Goal: Task Accomplishment & Management: Complete application form

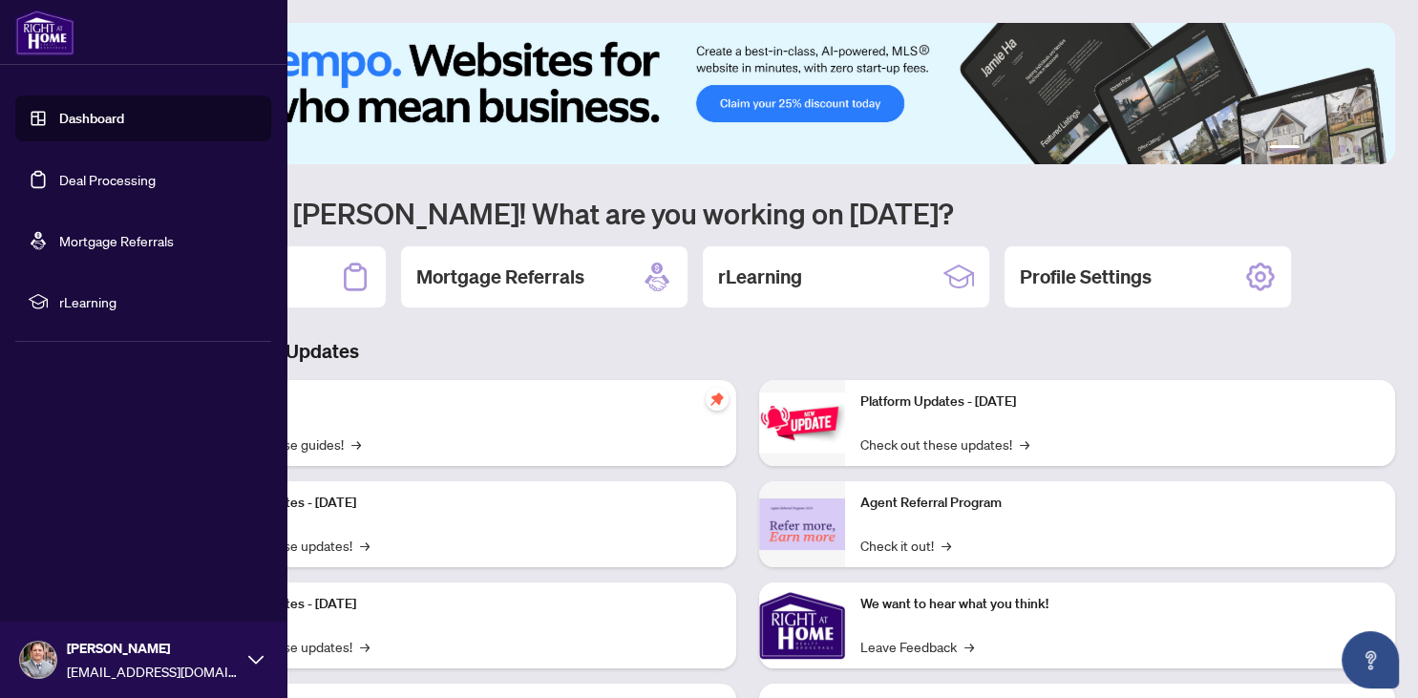
click at [104, 120] on link "Dashboard" at bounding box center [91, 118] width 65 height 17
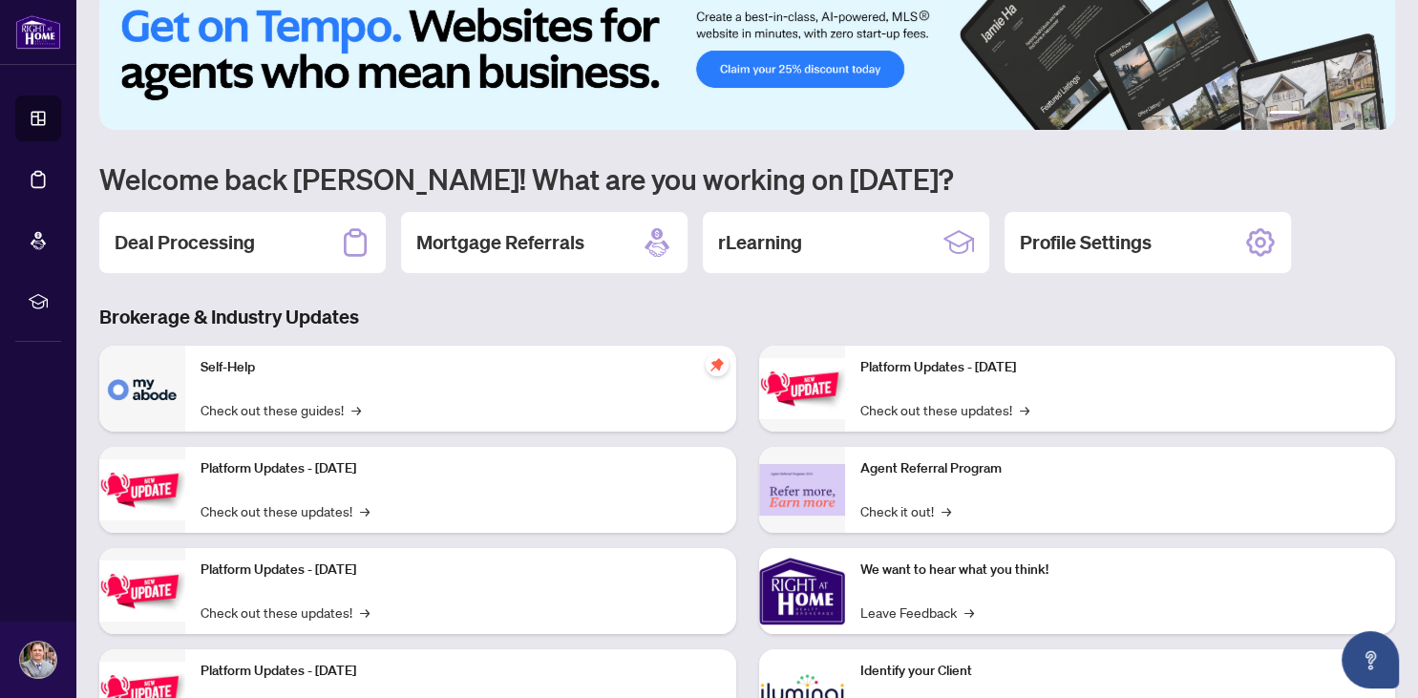
scroll to position [67, 0]
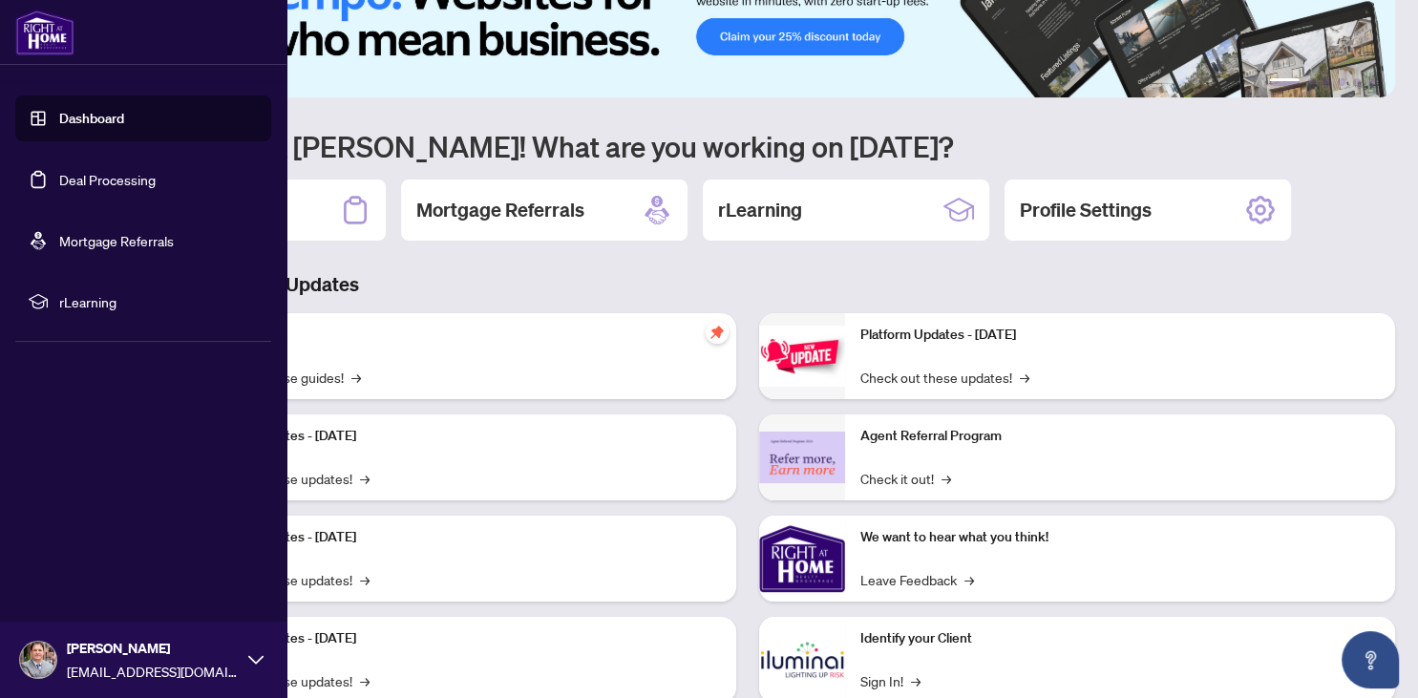
click at [68, 175] on link "Deal Processing" at bounding box center [107, 179] width 96 height 17
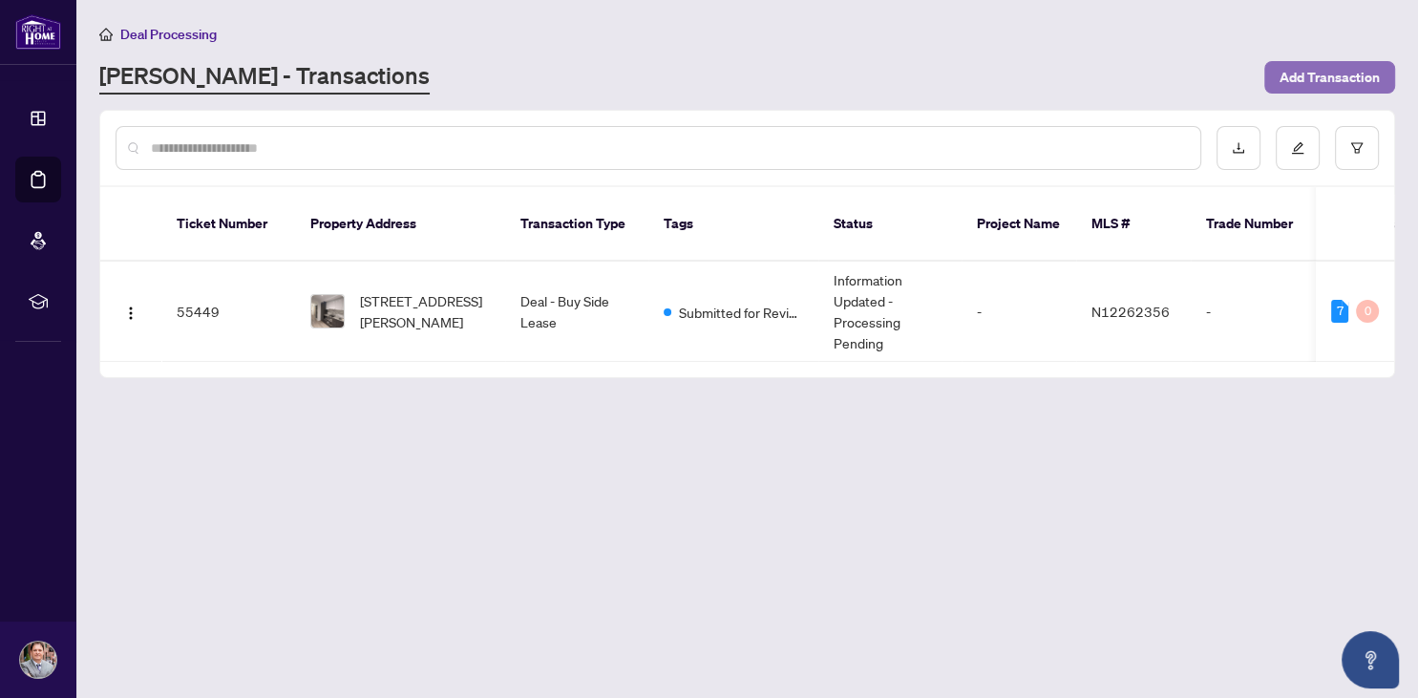
click at [1335, 74] on span "Add Transaction" at bounding box center [1330, 77] width 100 height 31
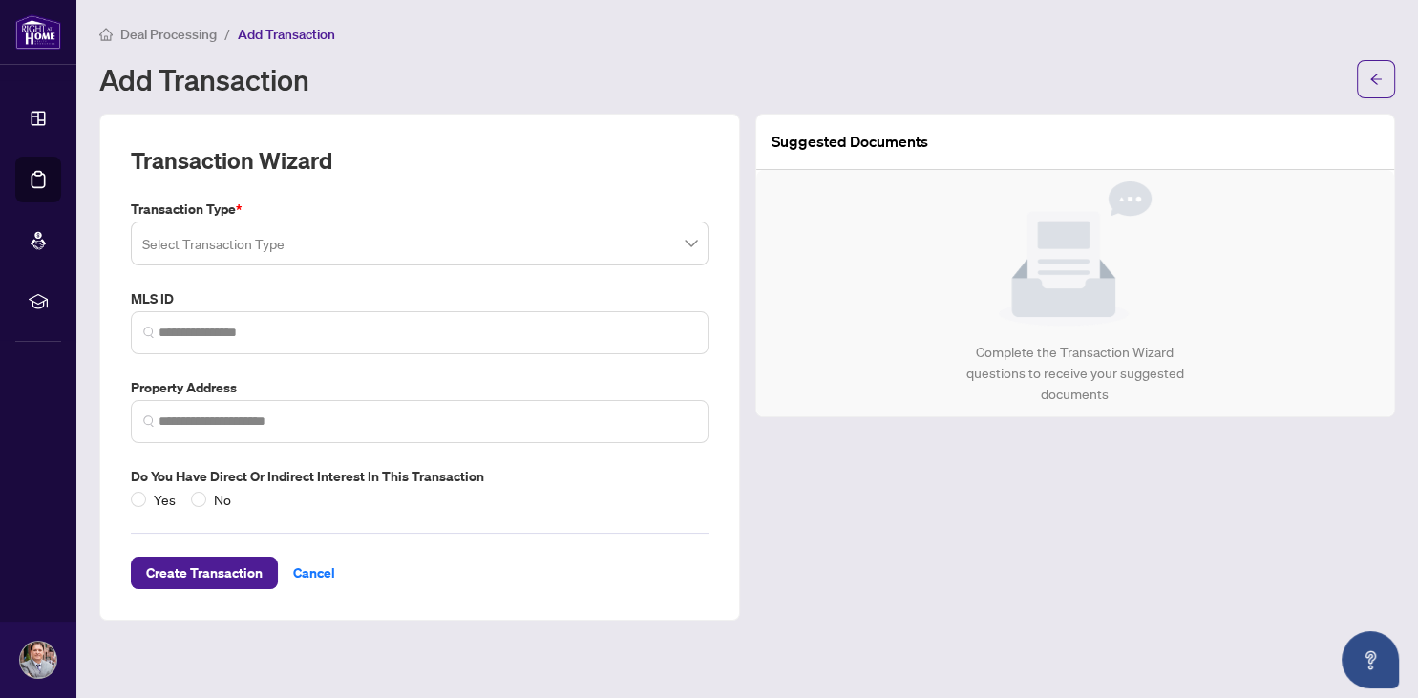
click at [474, 250] on input "search" at bounding box center [411, 246] width 538 height 42
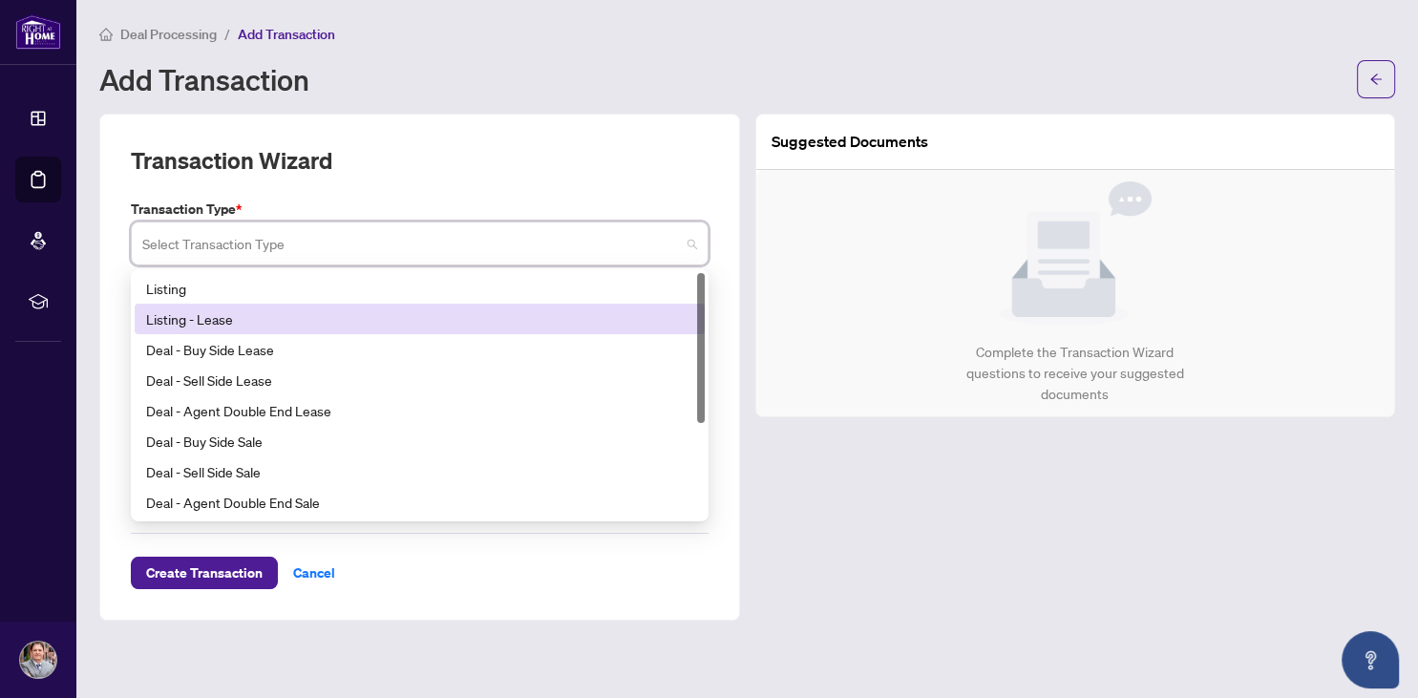
click at [225, 326] on div "Listing - Lease" at bounding box center [419, 318] width 547 height 21
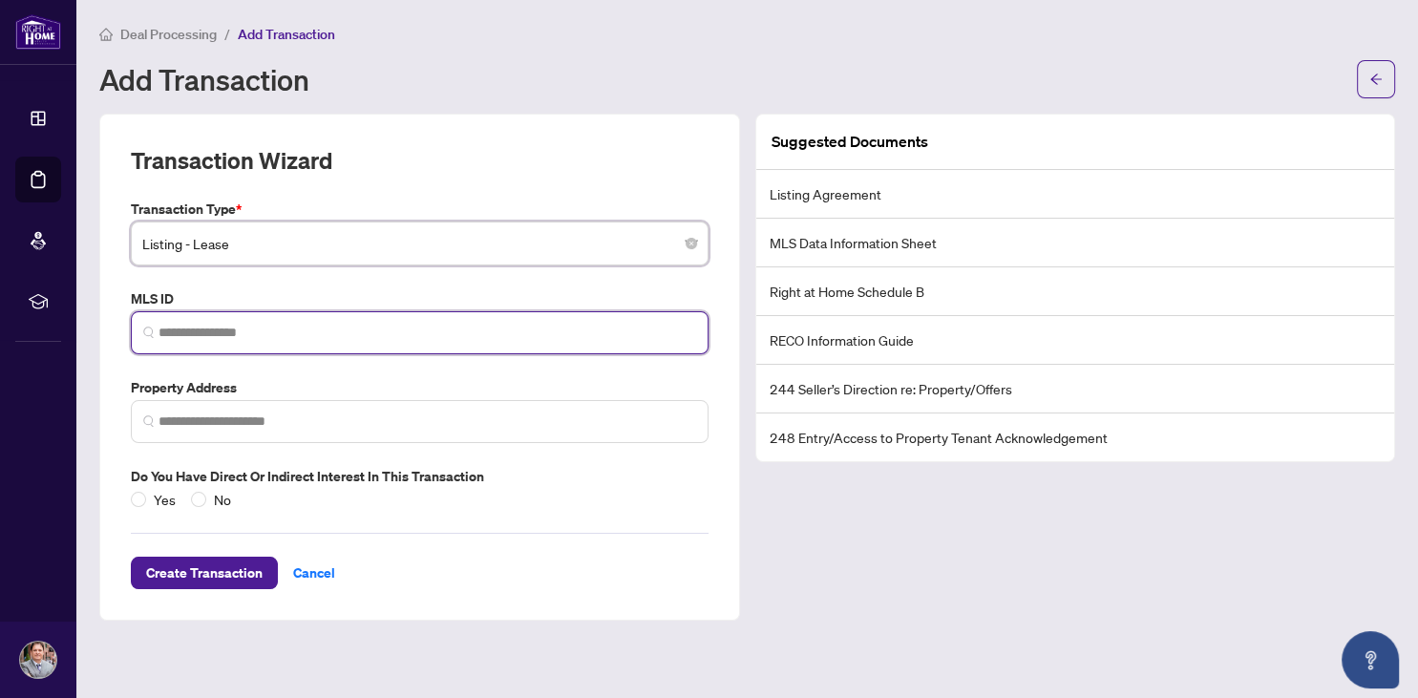
click at [257, 337] on input "search" at bounding box center [428, 333] width 538 height 20
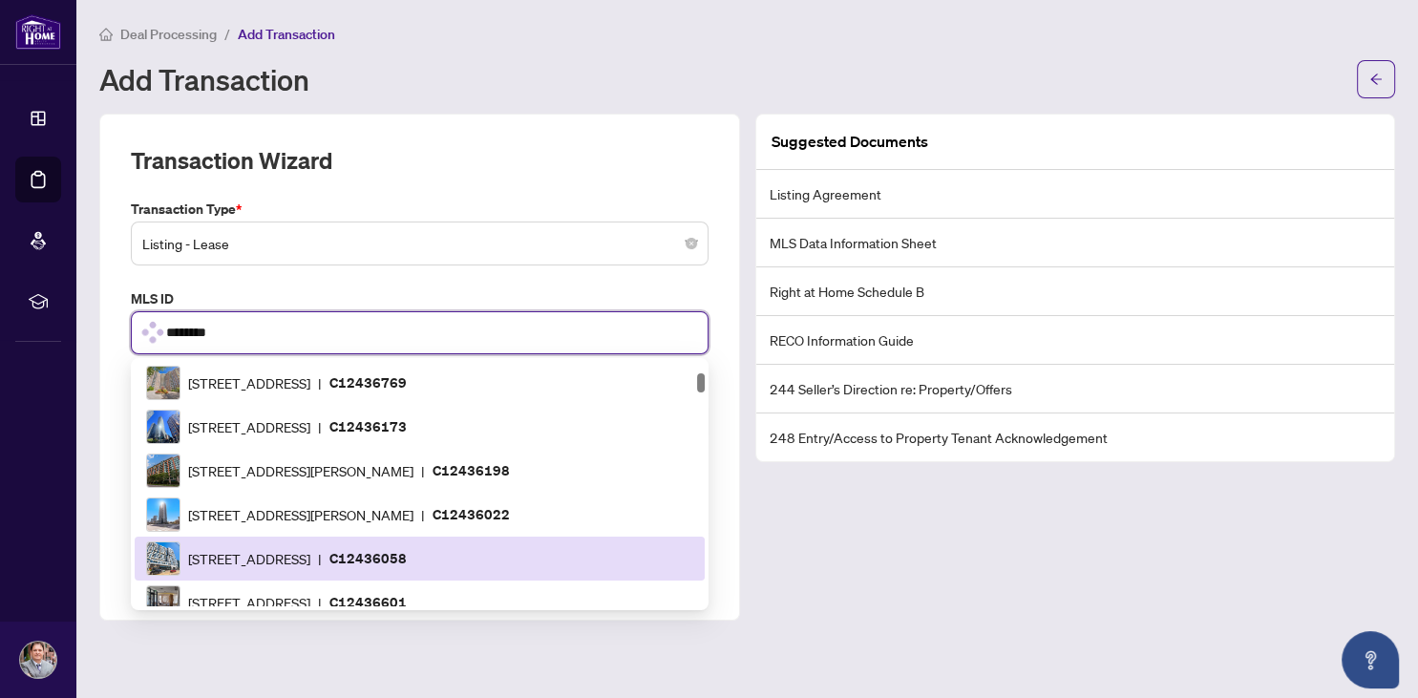
type input "*********"
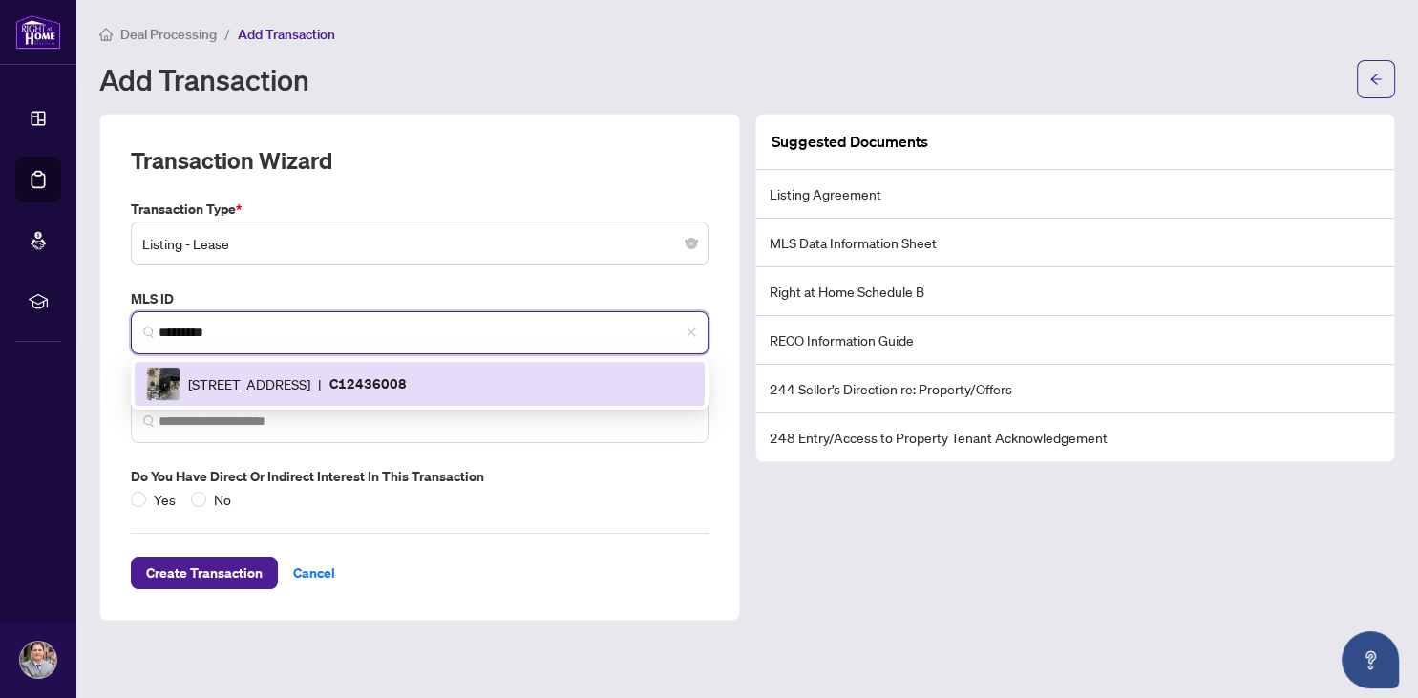
click at [170, 384] on img at bounding box center [163, 384] width 32 height 32
type input "**********"
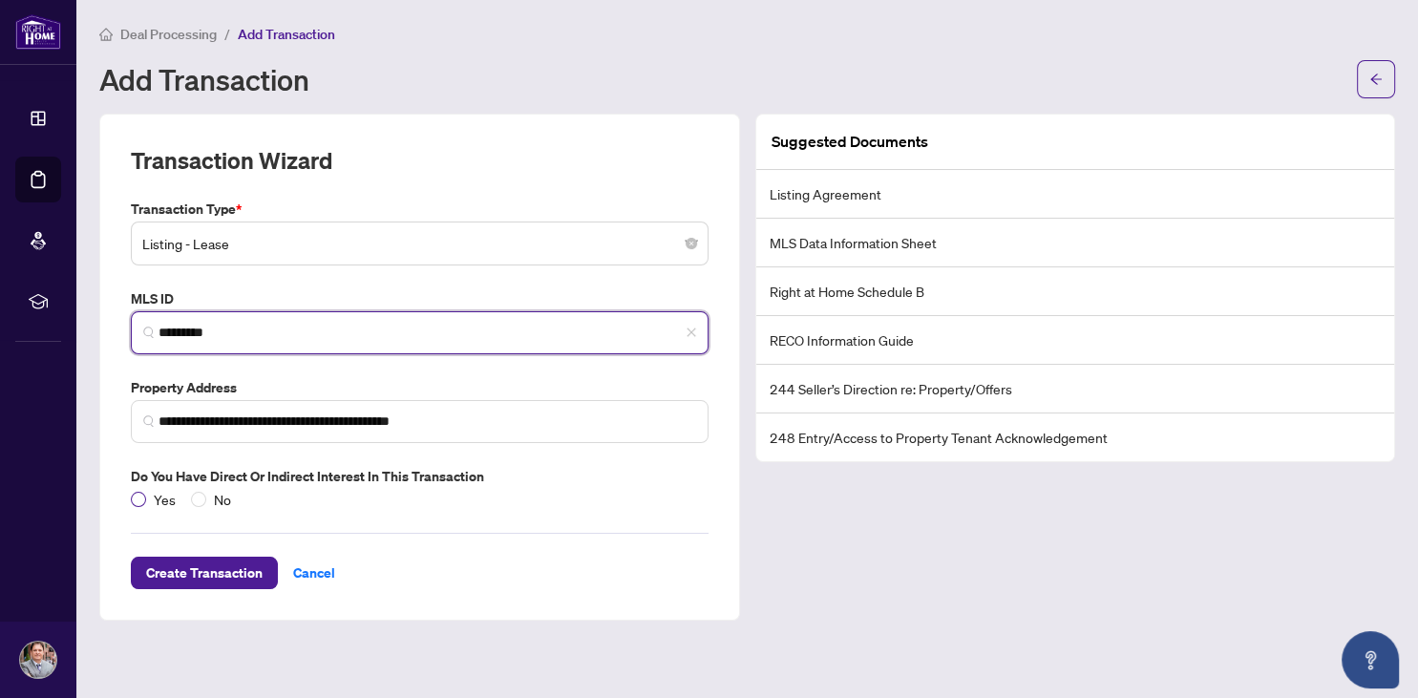
type input "*********"
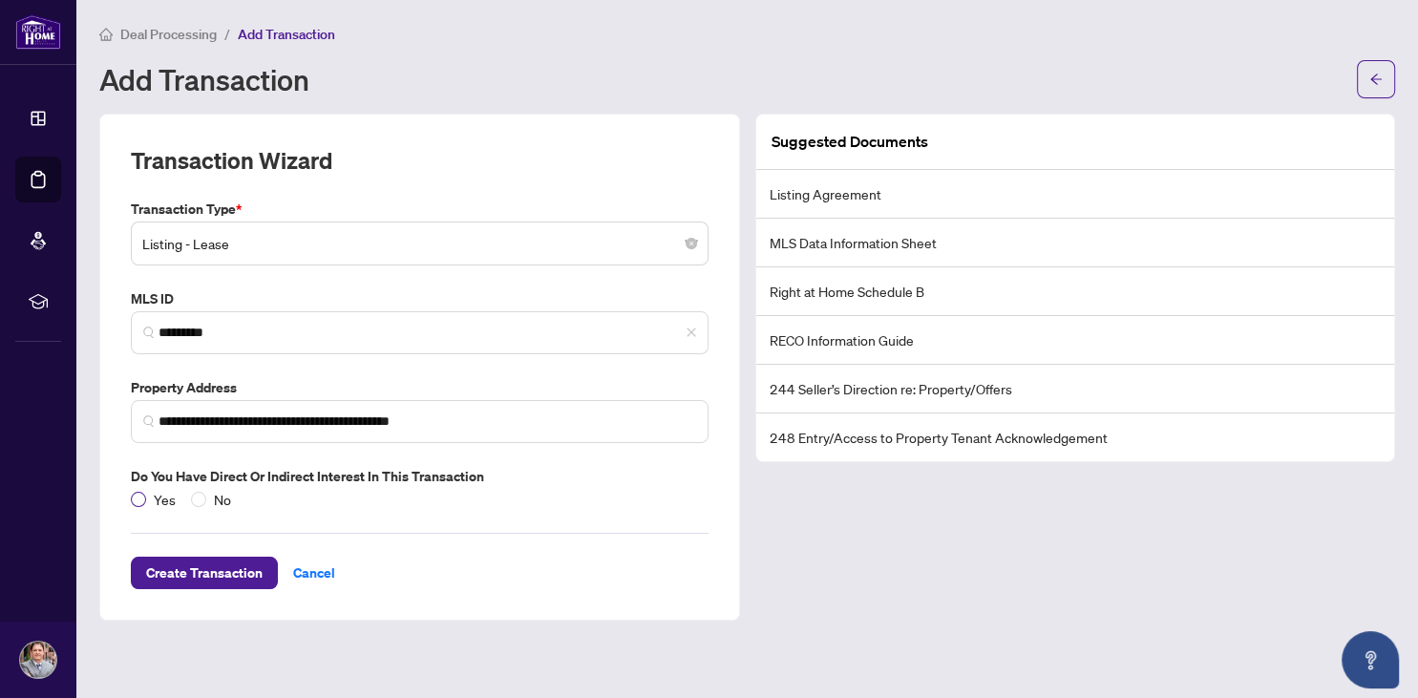
click at [147, 499] on span "Yes" at bounding box center [164, 499] width 37 height 21
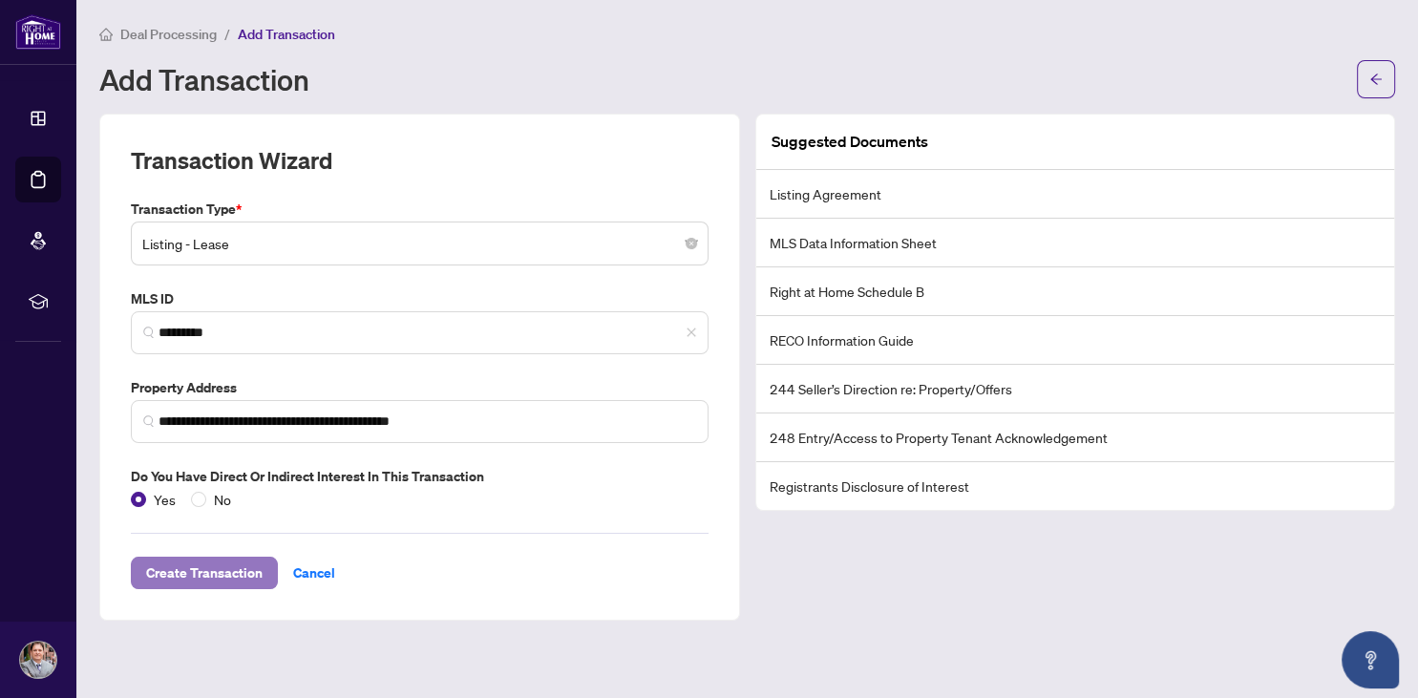
click at [193, 566] on span "Create Transaction" at bounding box center [204, 573] width 117 height 31
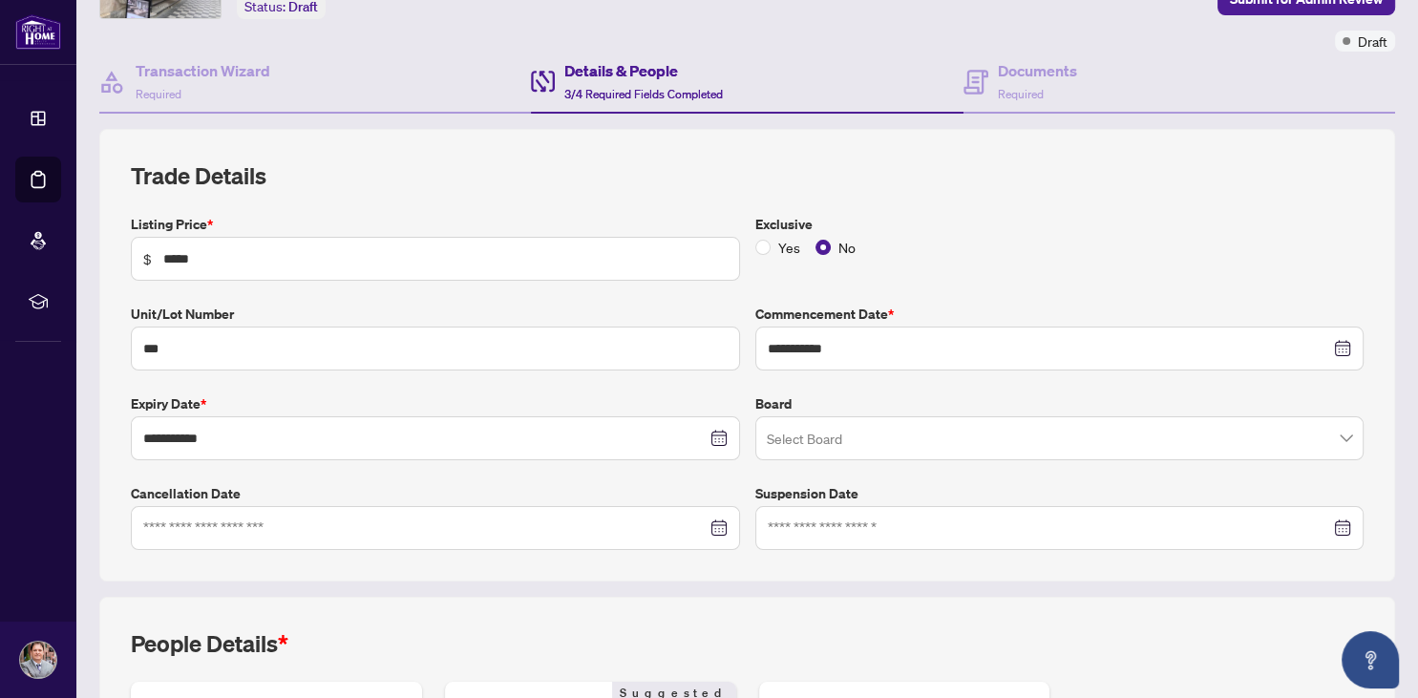
scroll to position [134, 0]
click at [852, 435] on input "search" at bounding box center [1051, 440] width 569 height 42
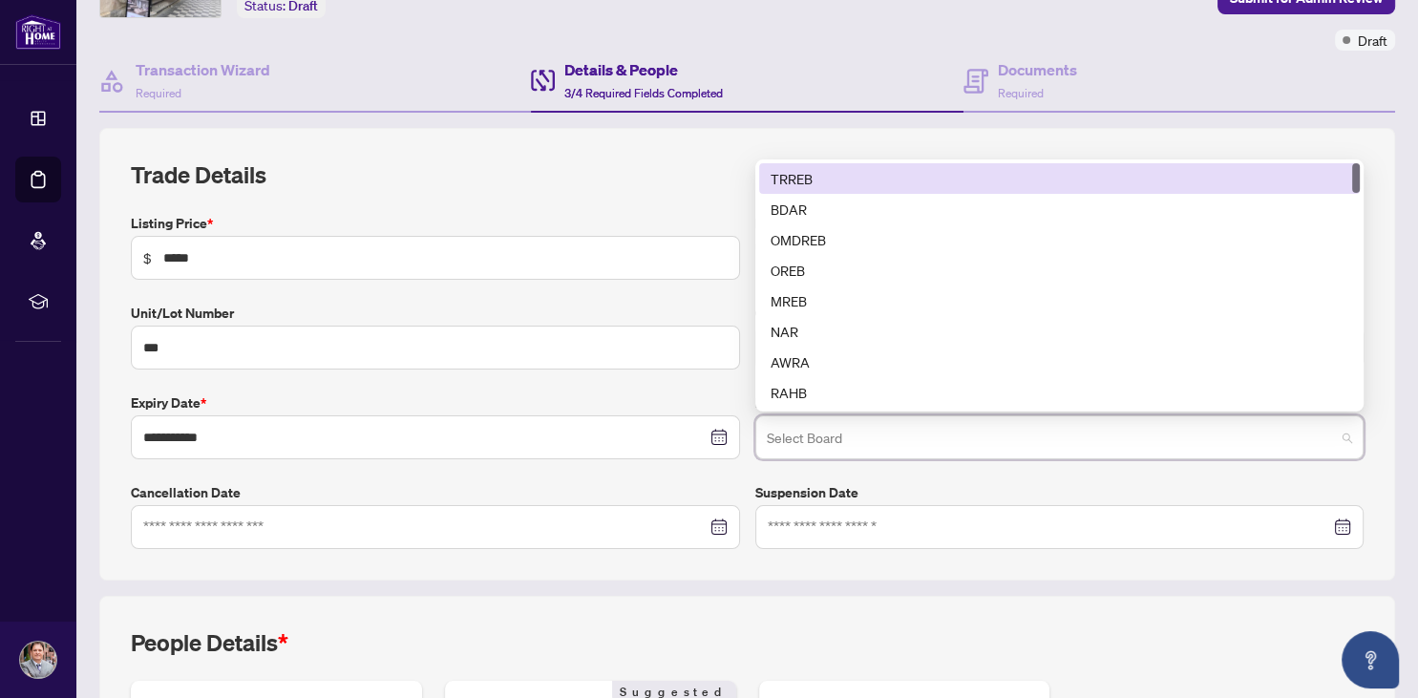
click at [815, 174] on div "TRREB" at bounding box center [1060, 178] width 579 height 21
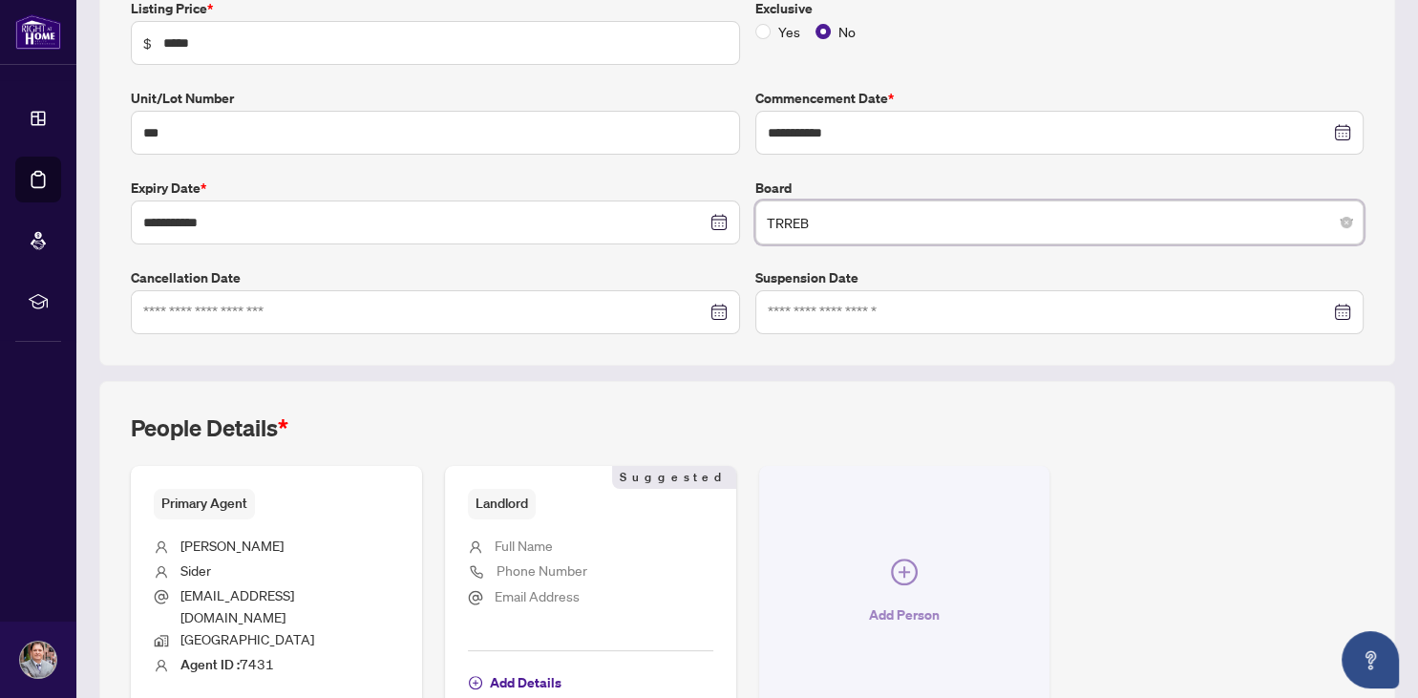
scroll to position [450, 0]
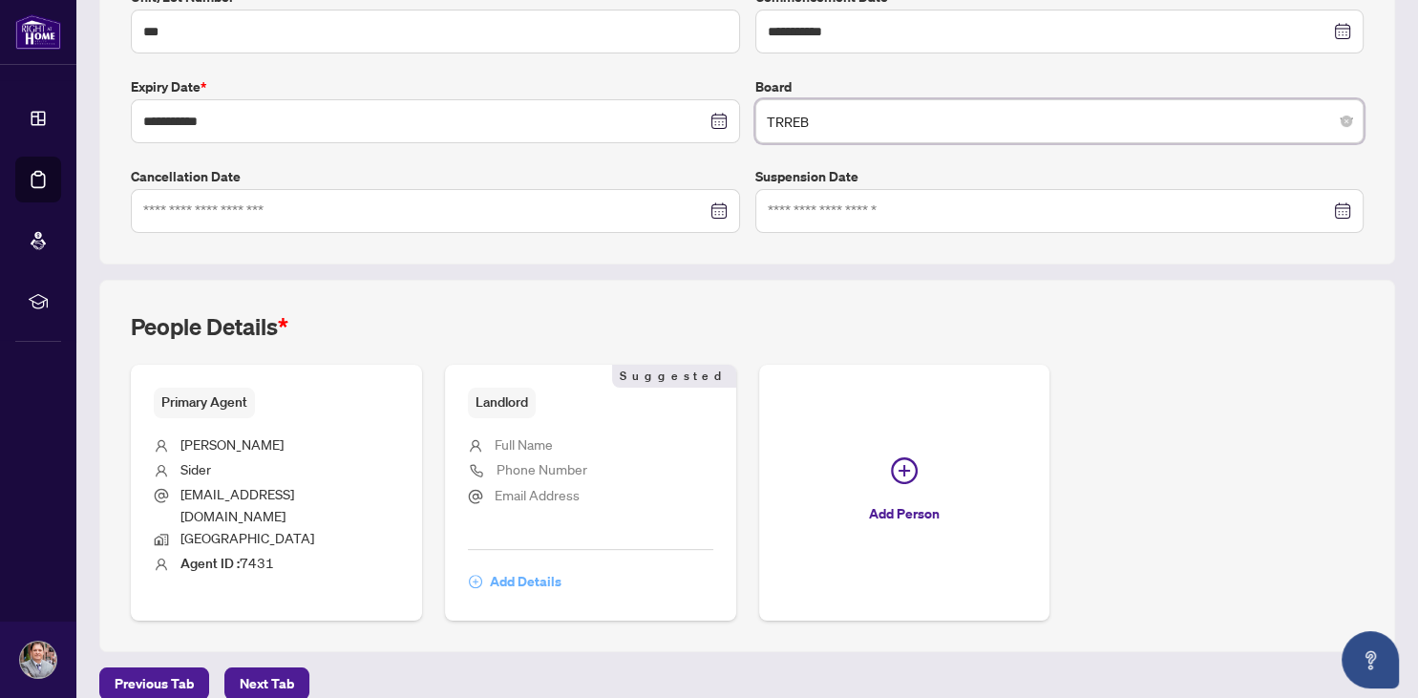
click at [521, 566] on span "Add Details" at bounding box center [526, 581] width 72 height 31
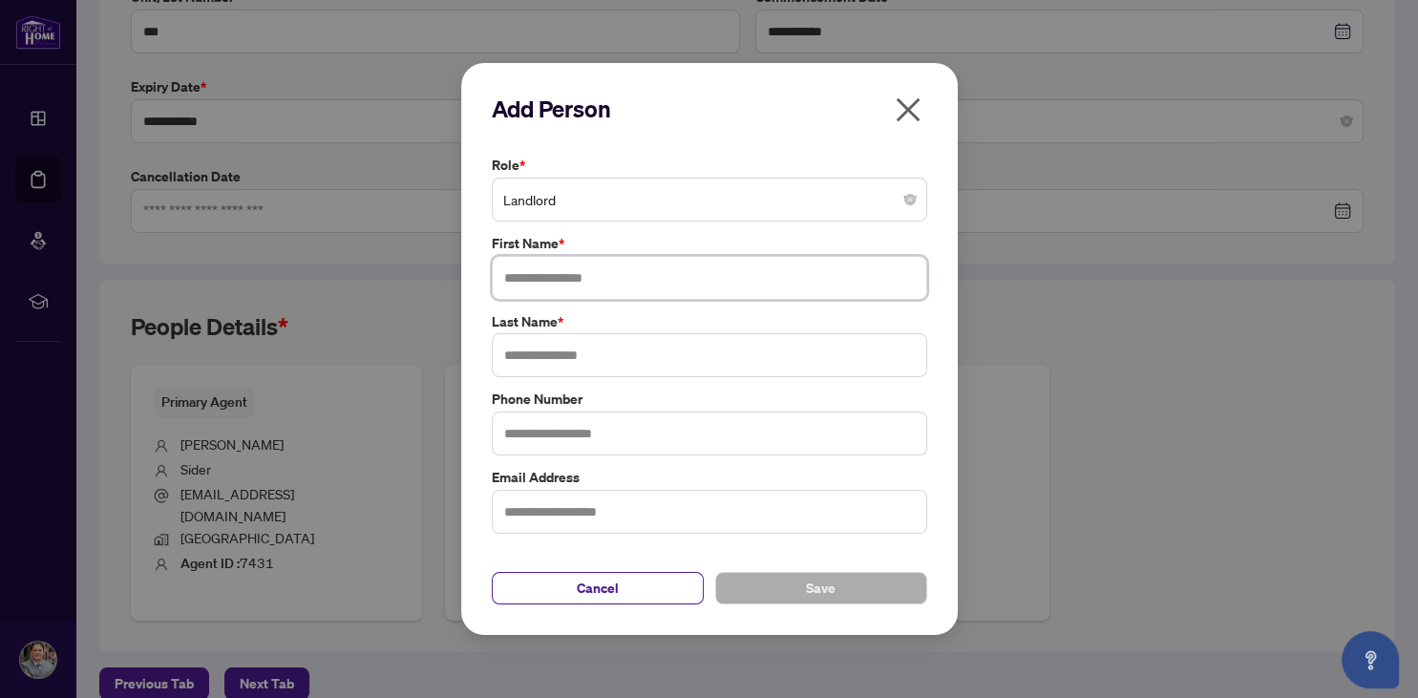
click at [601, 284] on input "text" at bounding box center [709, 278] width 435 height 44
type input "********"
type input "*****"
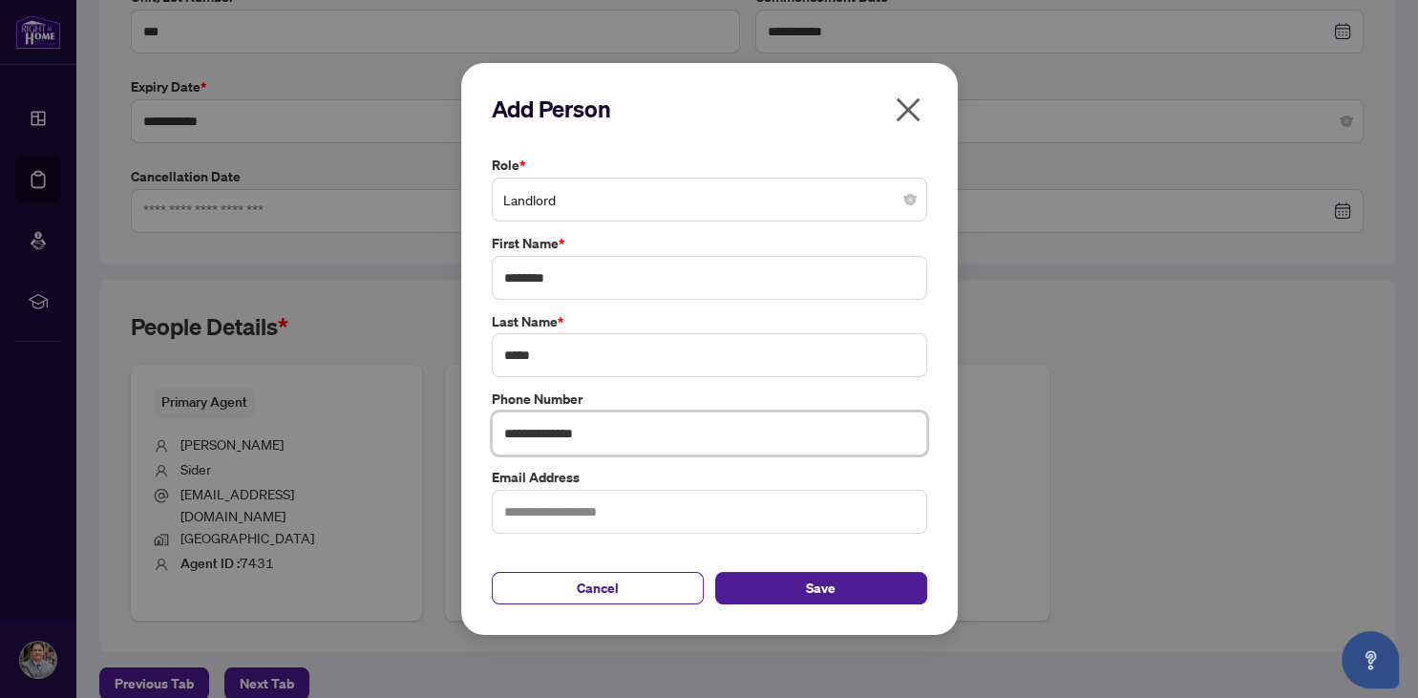
type input "**********"
click at [806, 587] on button "Save" at bounding box center [821, 588] width 212 height 32
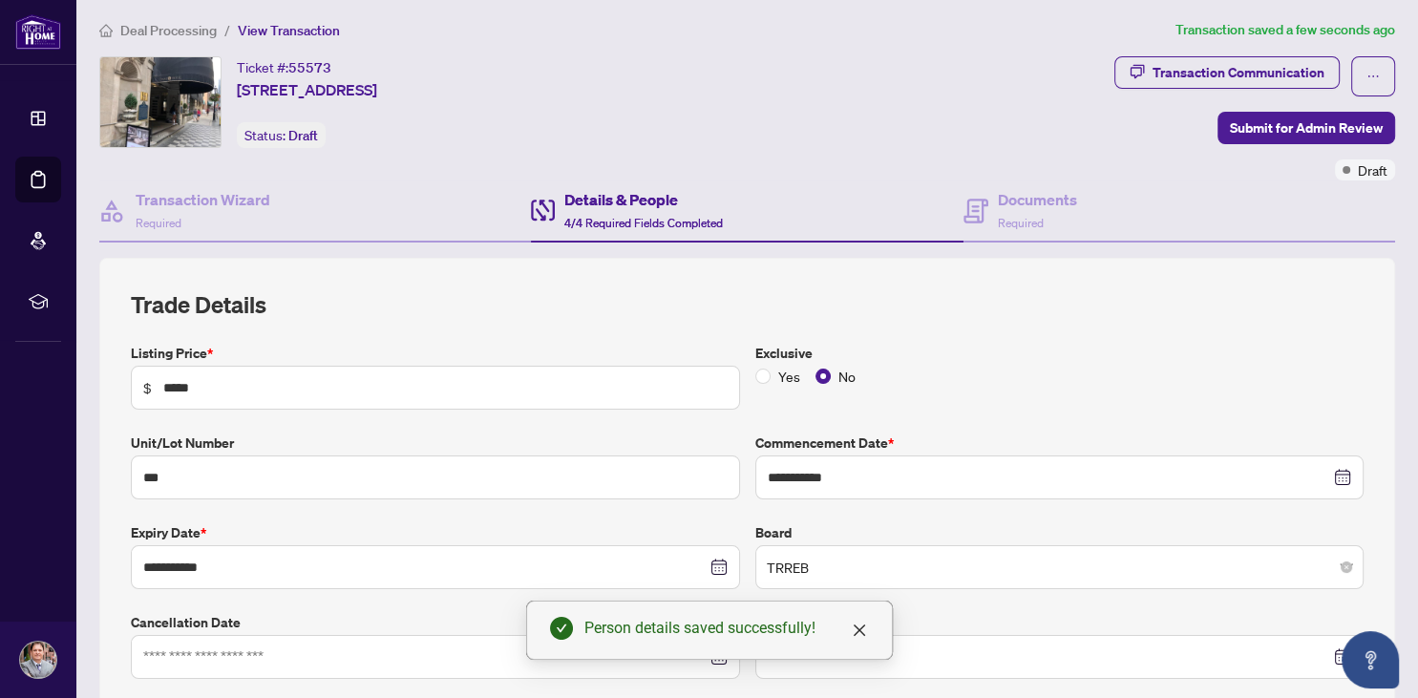
scroll to position [0, 0]
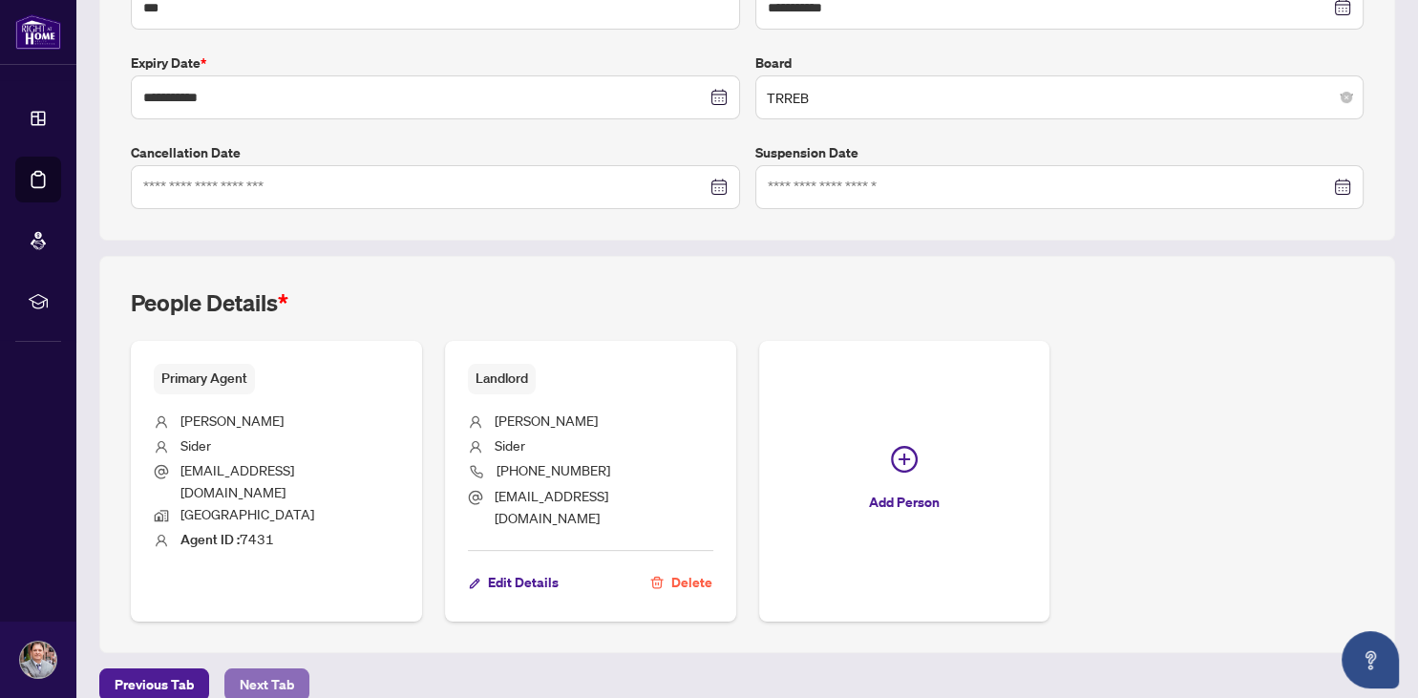
click at [260, 669] on span "Next Tab" at bounding box center [267, 684] width 54 height 31
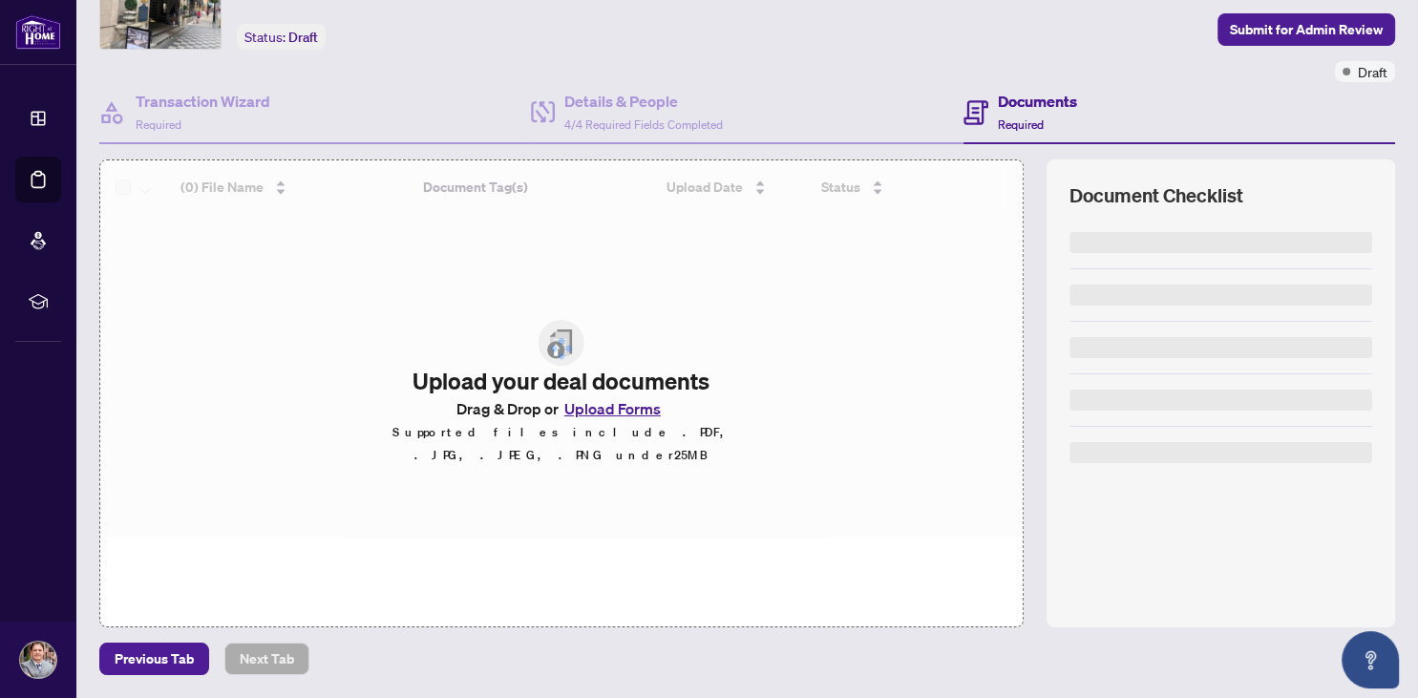
scroll to position [99, 0]
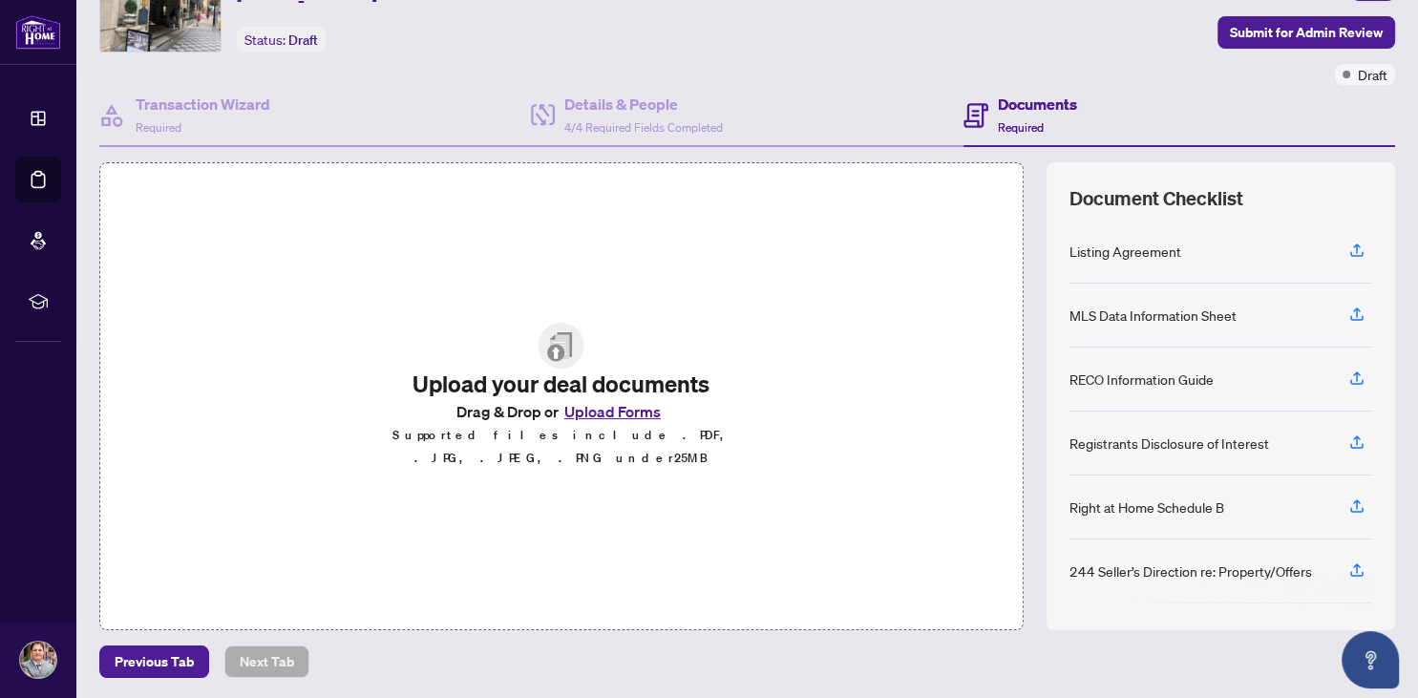
click at [611, 420] on button "Upload Forms" at bounding box center [613, 411] width 108 height 25
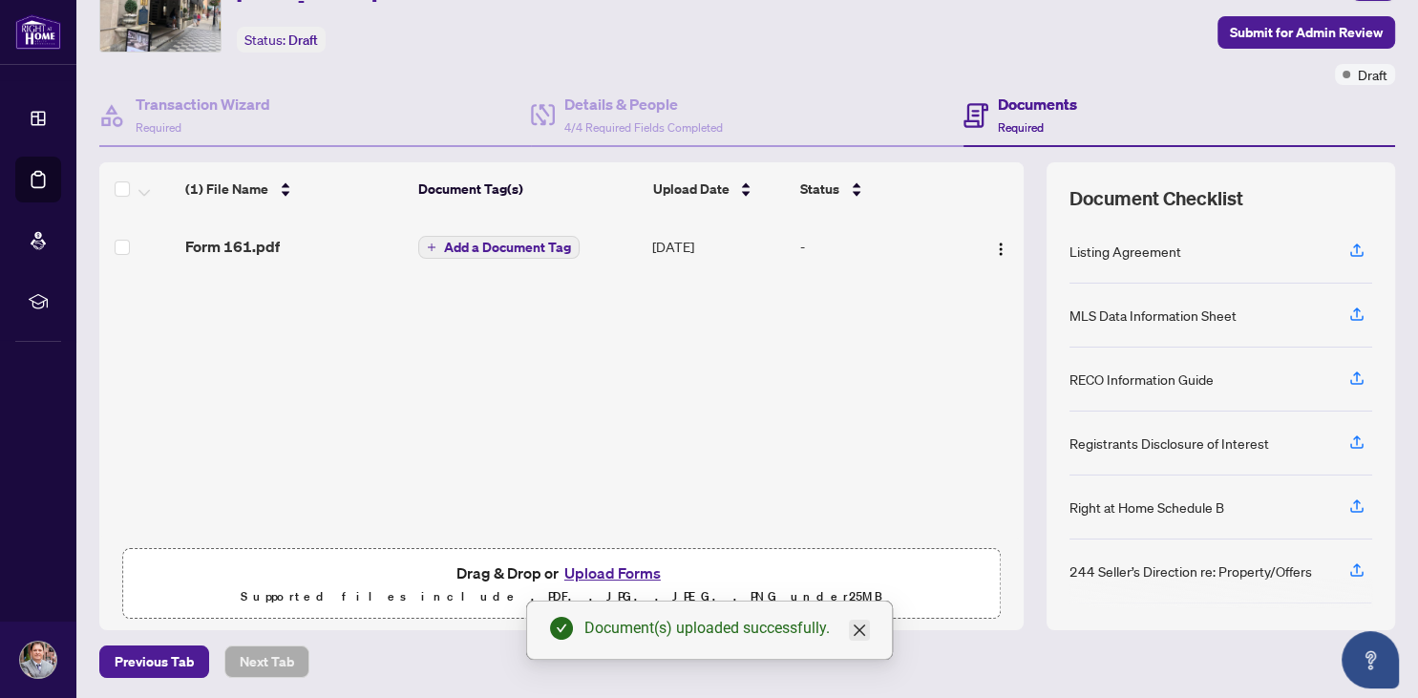
click at [855, 632] on icon "close" at bounding box center [859, 630] width 15 height 15
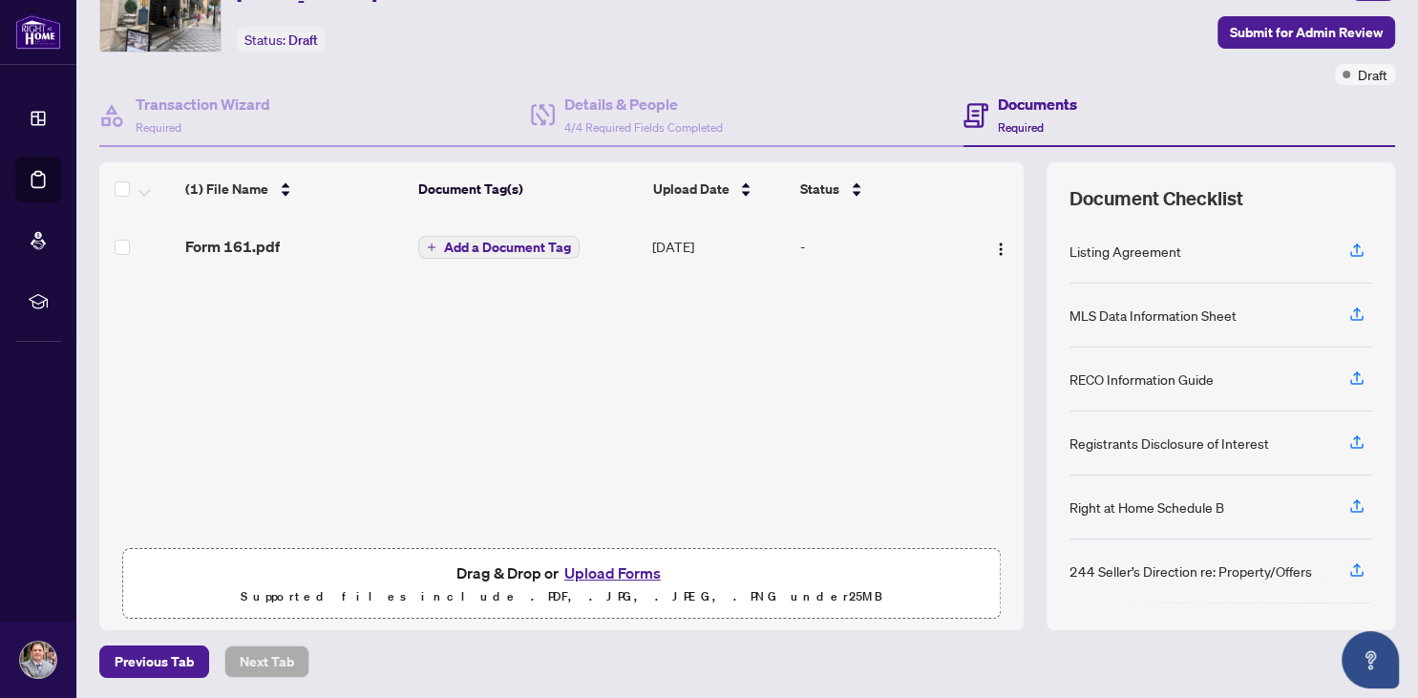
click at [620, 571] on button "Upload Forms" at bounding box center [613, 573] width 108 height 25
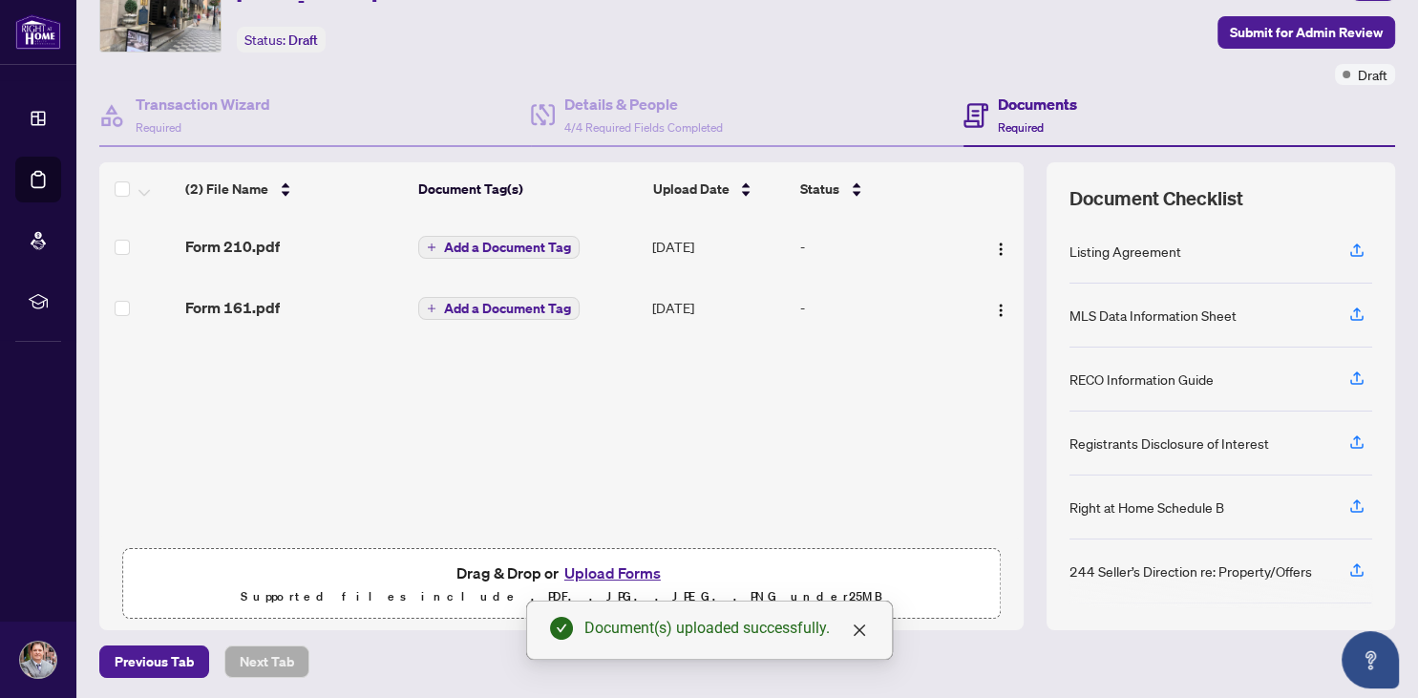
click at [635, 571] on button "Upload Forms" at bounding box center [613, 573] width 108 height 25
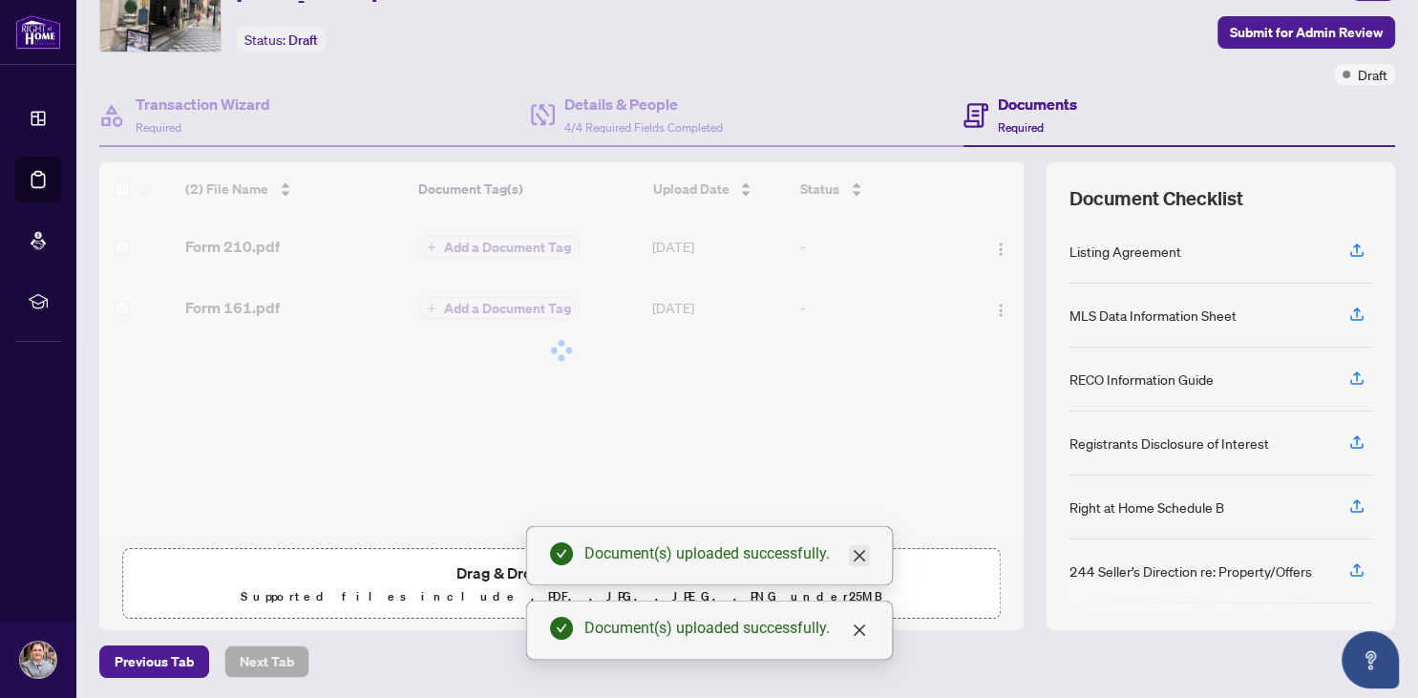
click at [860, 632] on div "Deal Processing / View Transaction Transaction saved a few seconds ago Ticket #…" at bounding box center [747, 301] width 1311 height 754
click at [861, 628] on icon "close" at bounding box center [858, 630] width 11 height 11
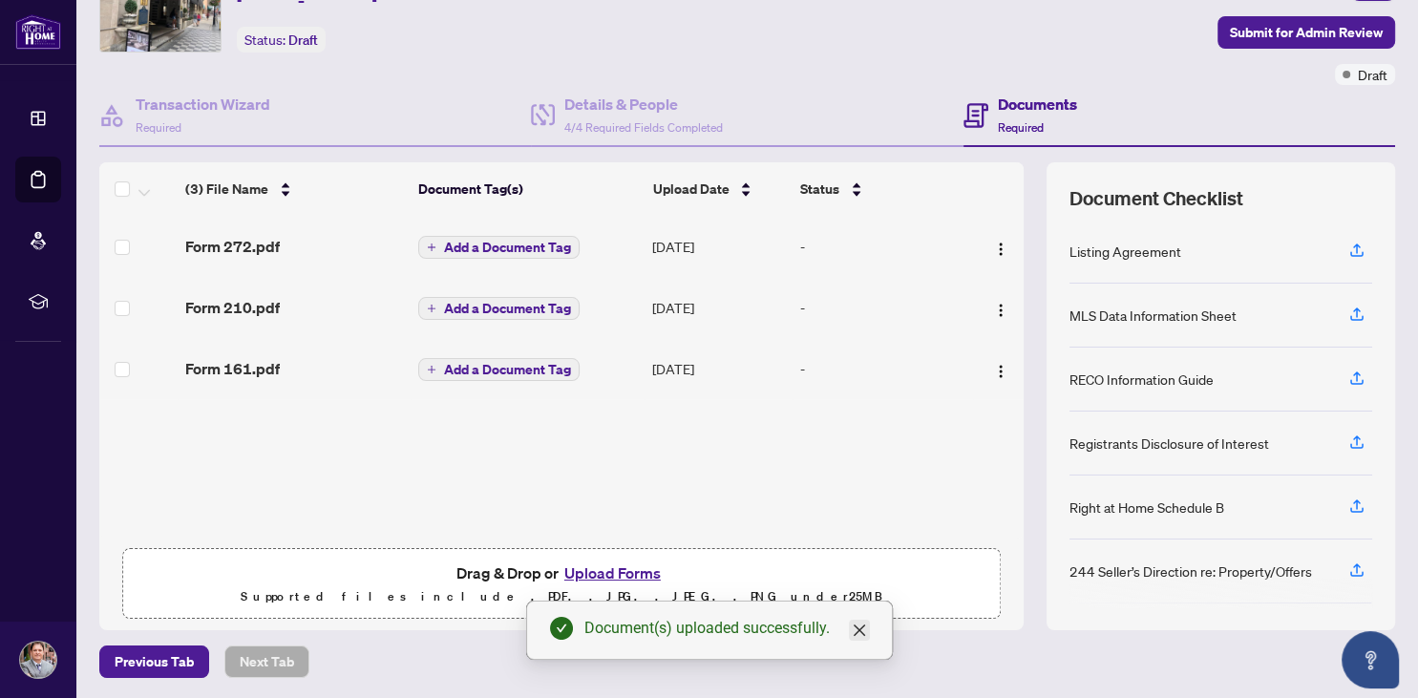
click at [861, 627] on icon "close" at bounding box center [858, 630] width 11 height 11
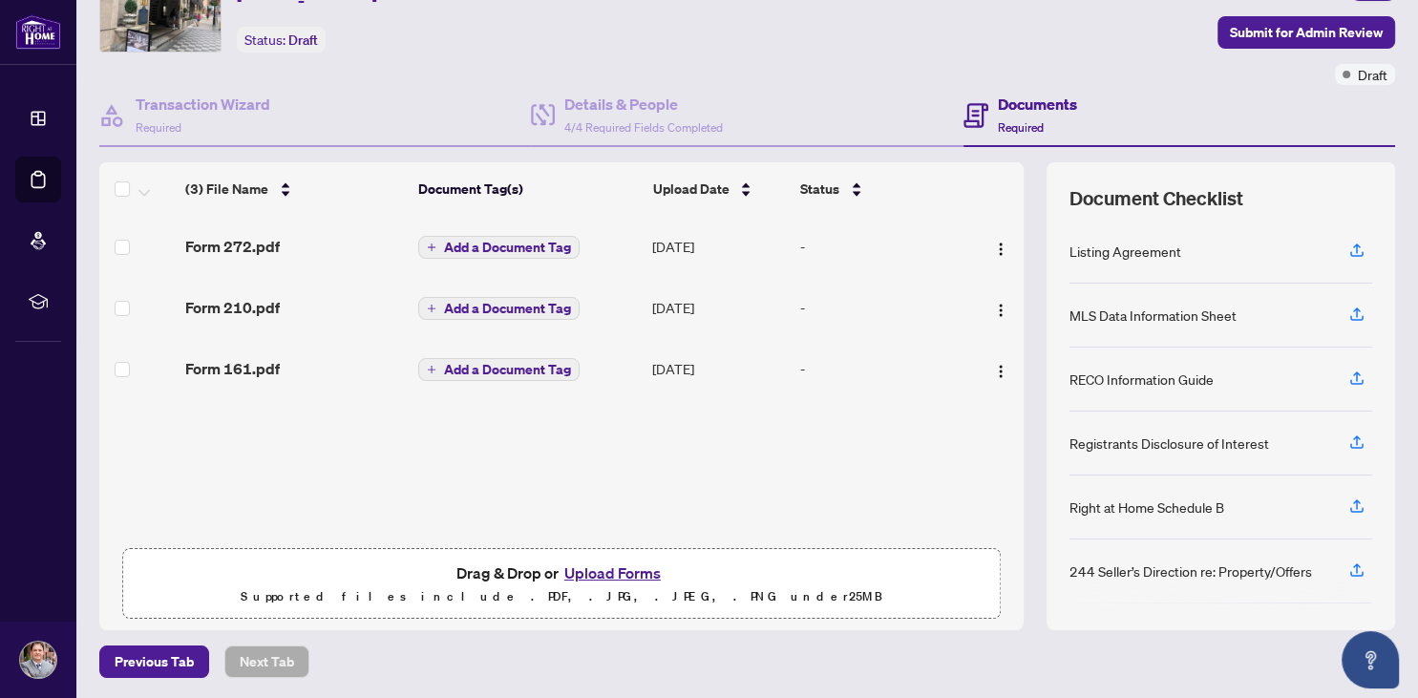
click at [599, 564] on button "Upload Forms" at bounding box center [613, 573] width 108 height 25
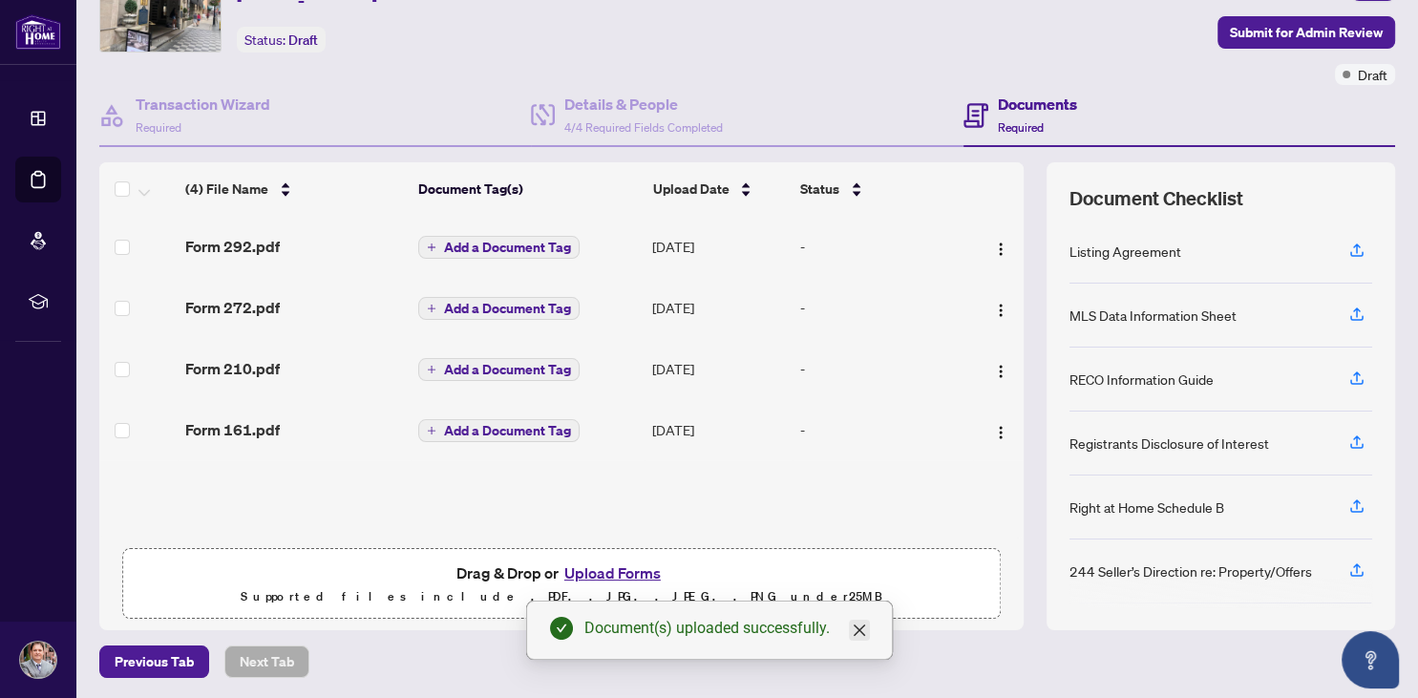
click at [852, 632] on icon "close" at bounding box center [859, 630] width 15 height 15
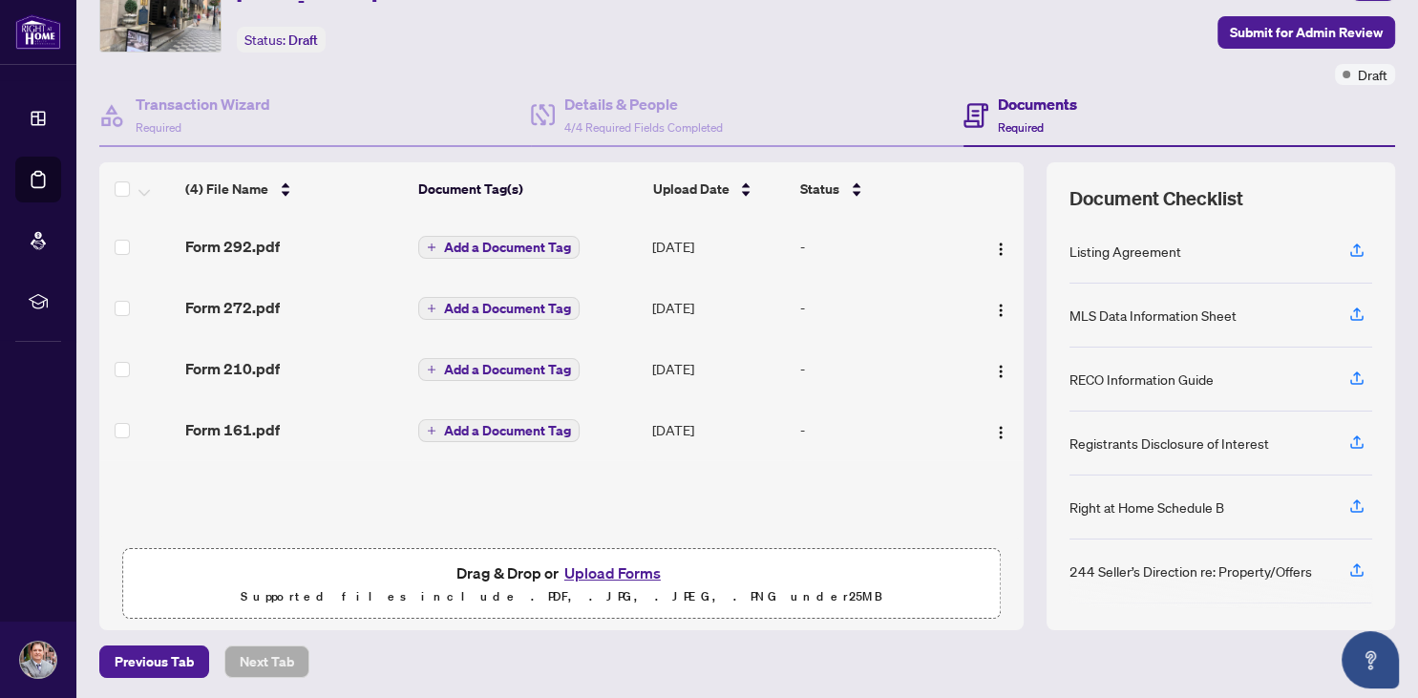
click at [609, 564] on button "Upload Forms" at bounding box center [613, 573] width 108 height 25
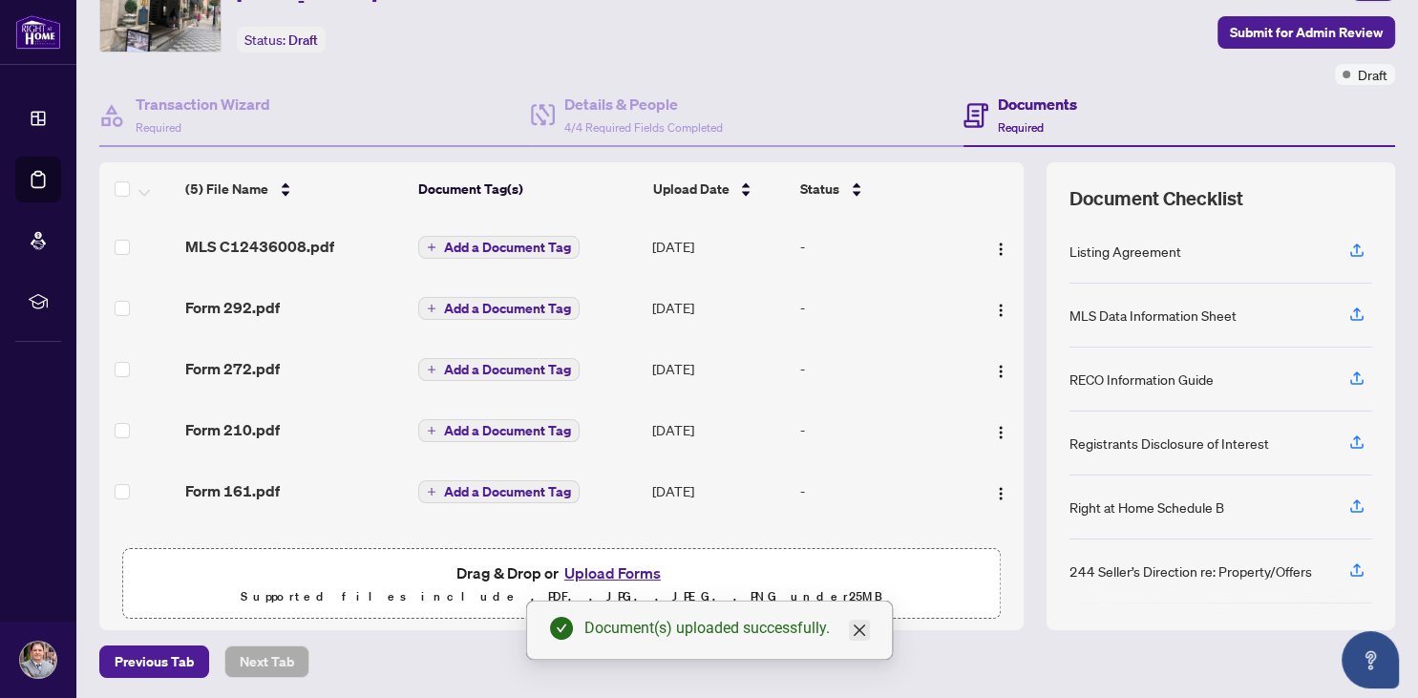
click at [861, 629] on icon "close" at bounding box center [858, 630] width 11 height 11
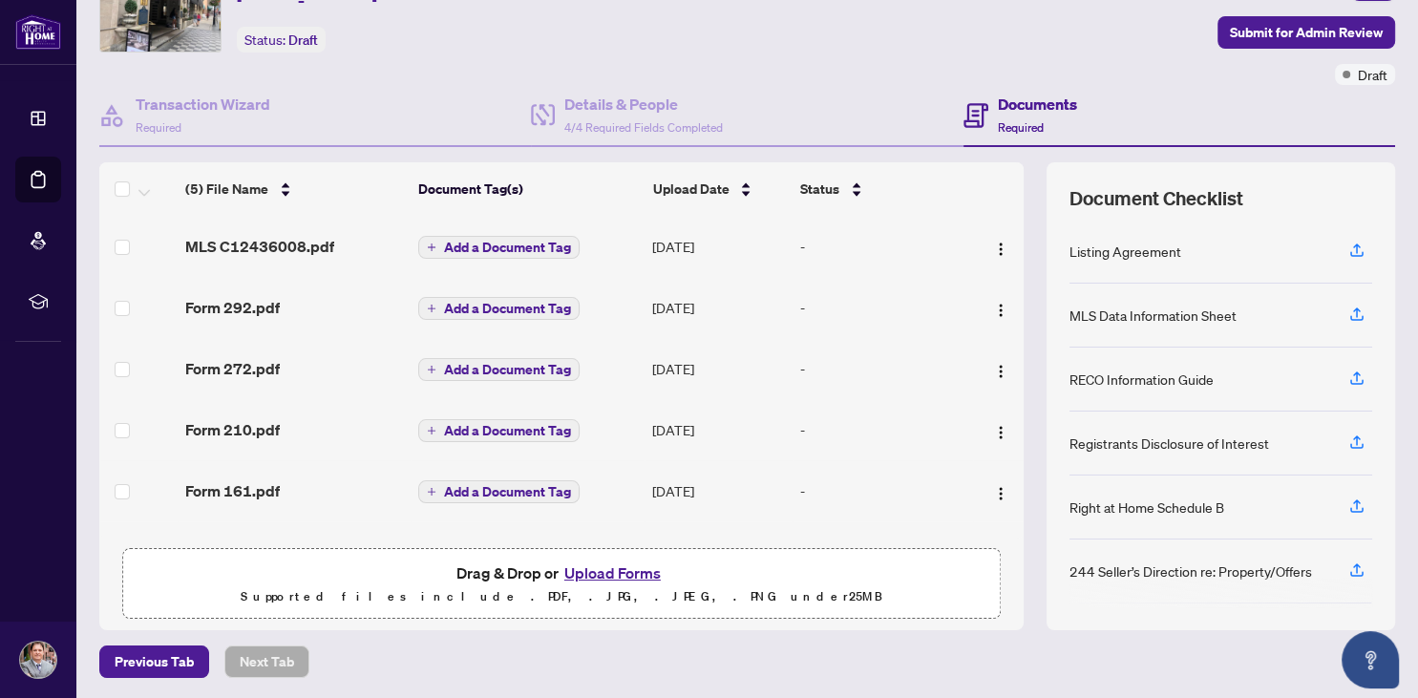
click at [619, 573] on button "Upload Forms" at bounding box center [613, 573] width 108 height 25
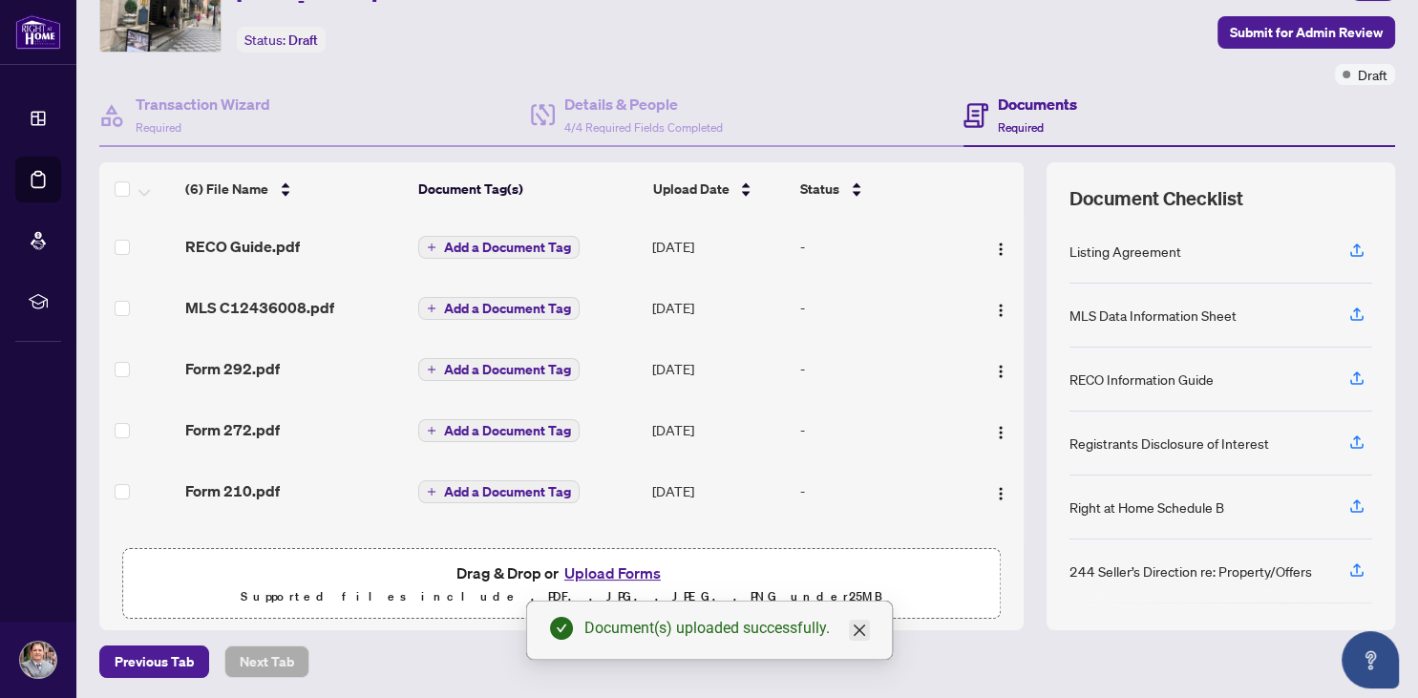
click at [864, 630] on icon "close" at bounding box center [859, 630] width 15 height 15
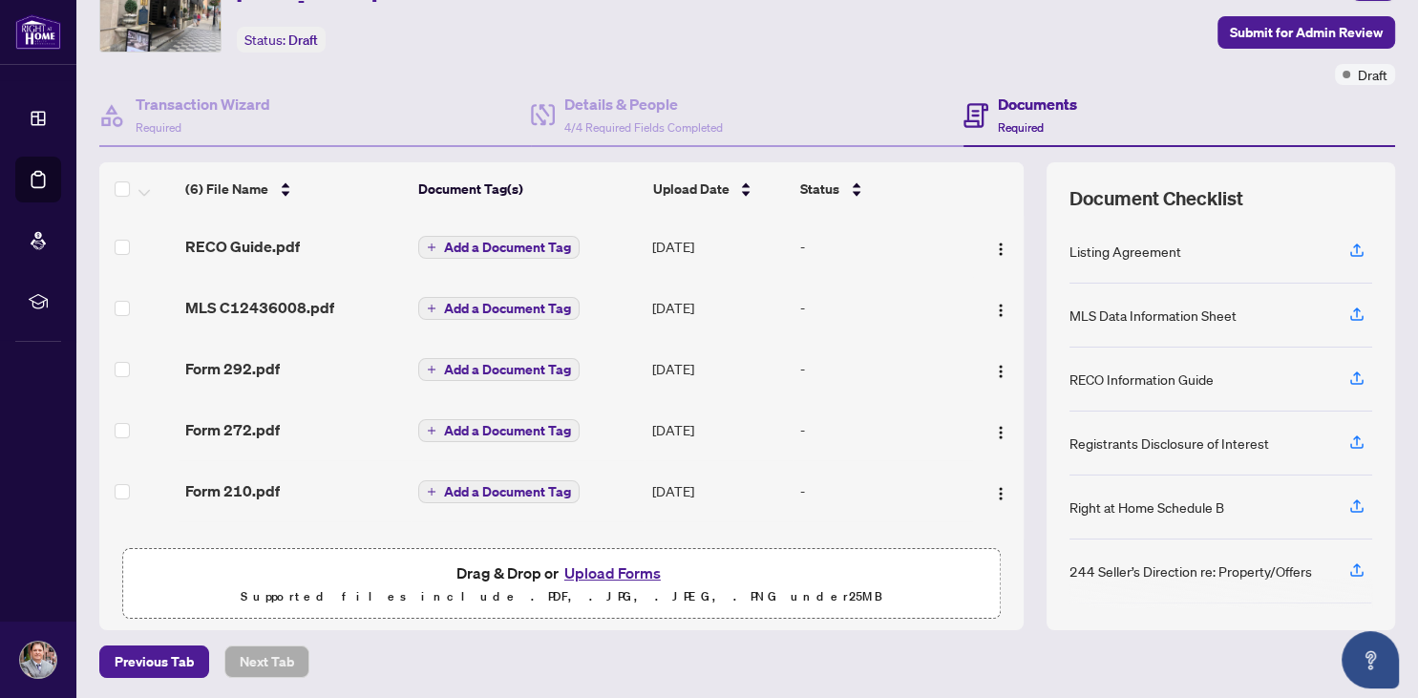
click at [632, 571] on button "Upload Forms" at bounding box center [613, 573] width 108 height 25
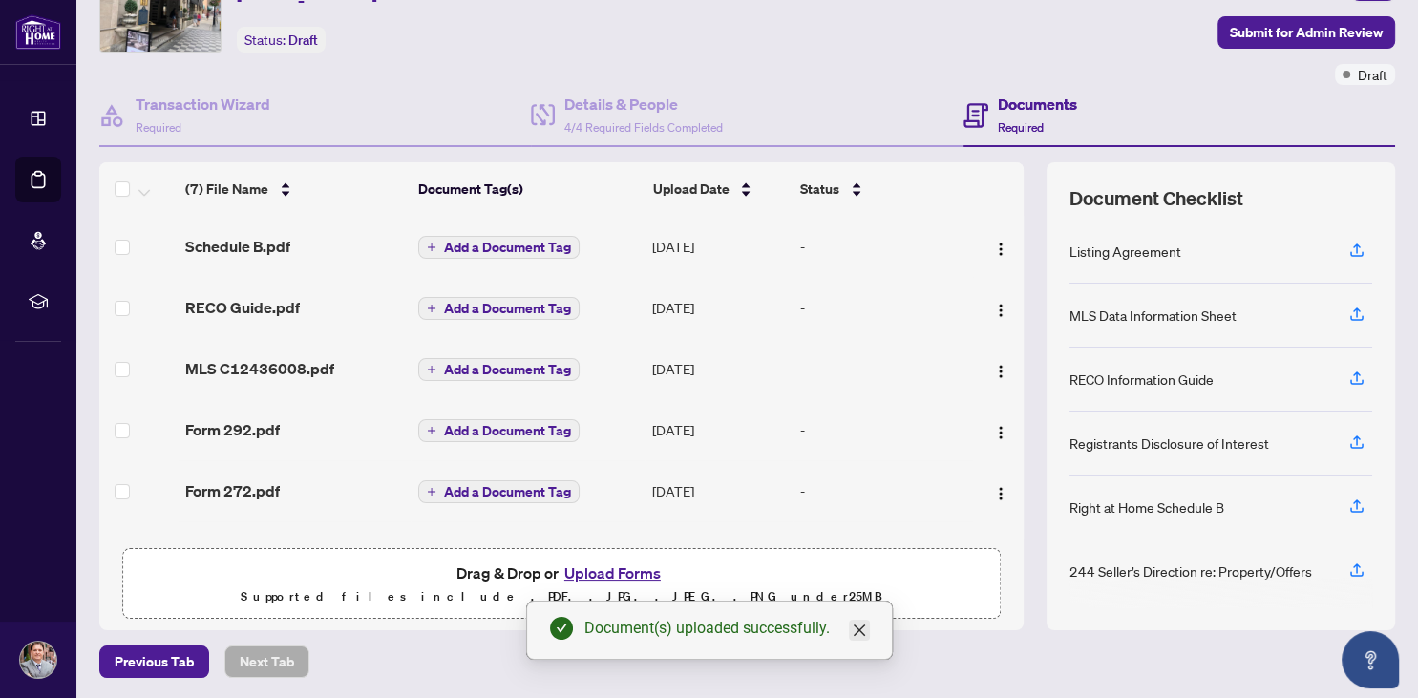
click at [859, 635] on icon "close" at bounding box center [859, 630] width 15 height 15
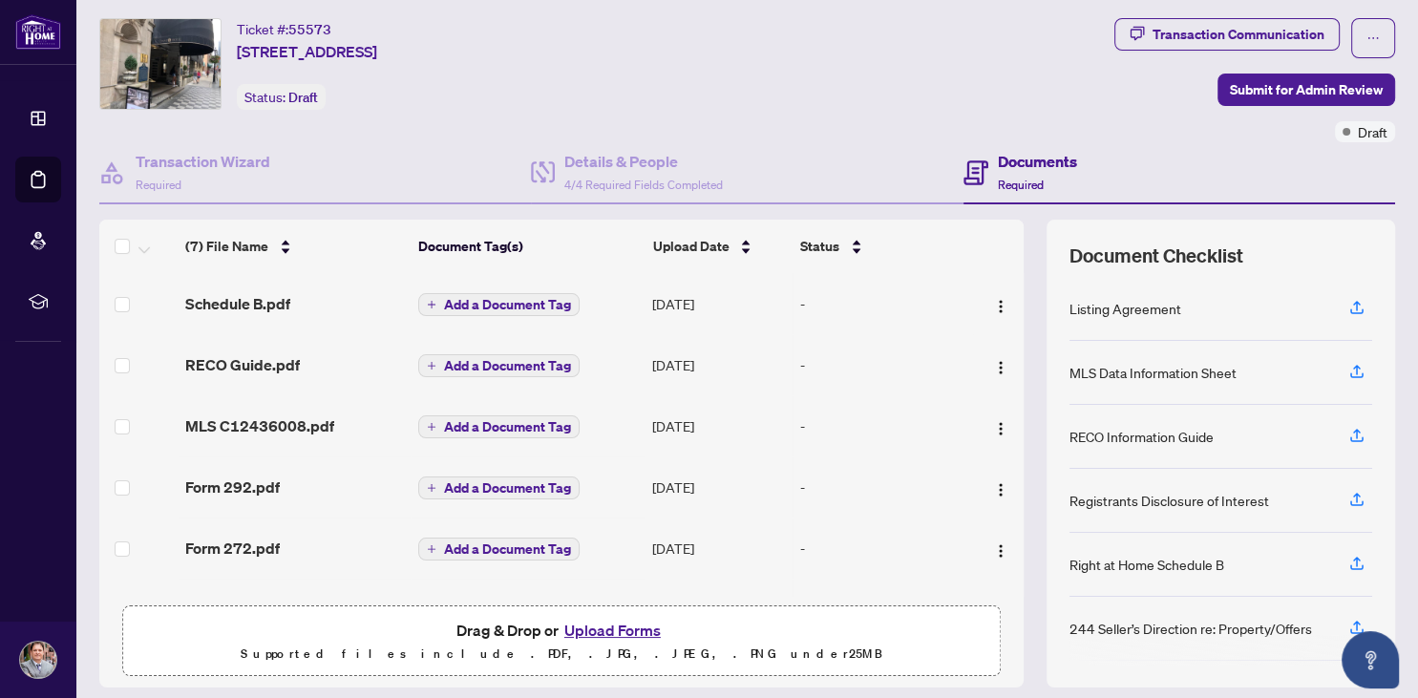
scroll to position [0, 0]
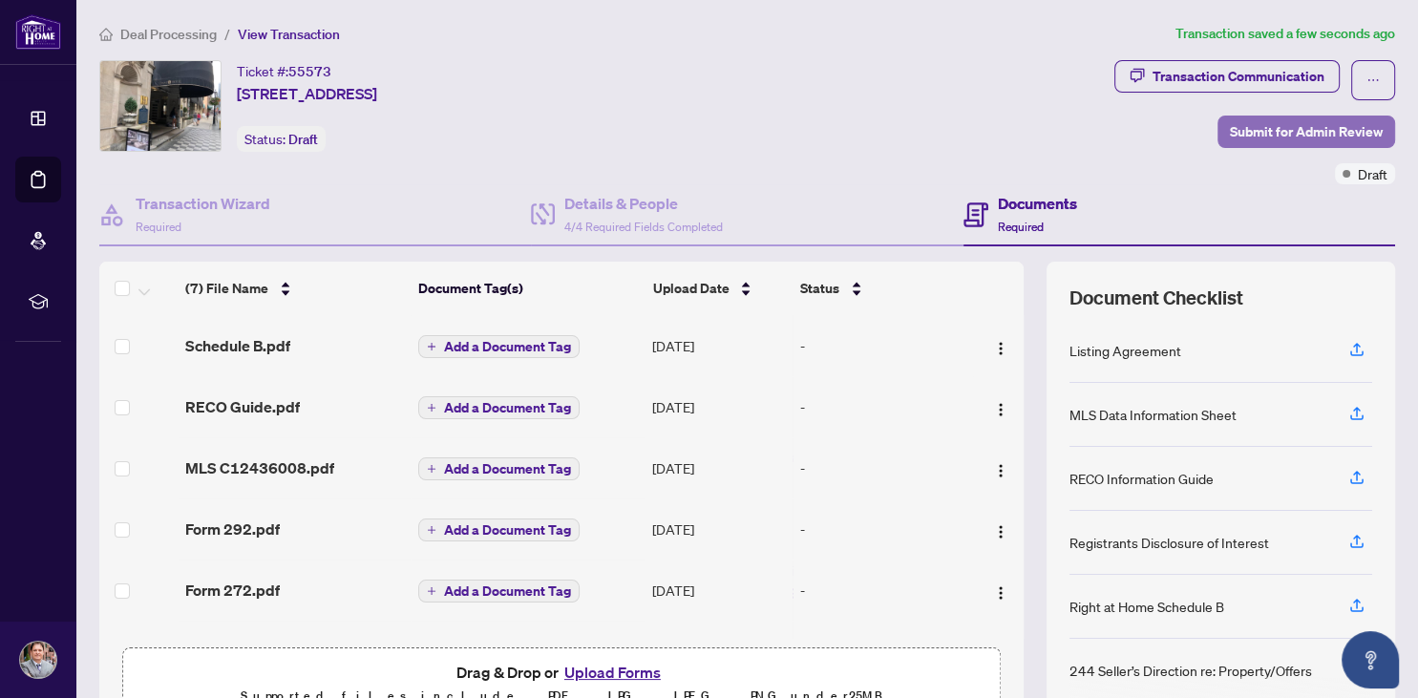
click at [1295, 129] on span "Submit for Admin Review" at bounding box center [1306, 132] width 153 height 31
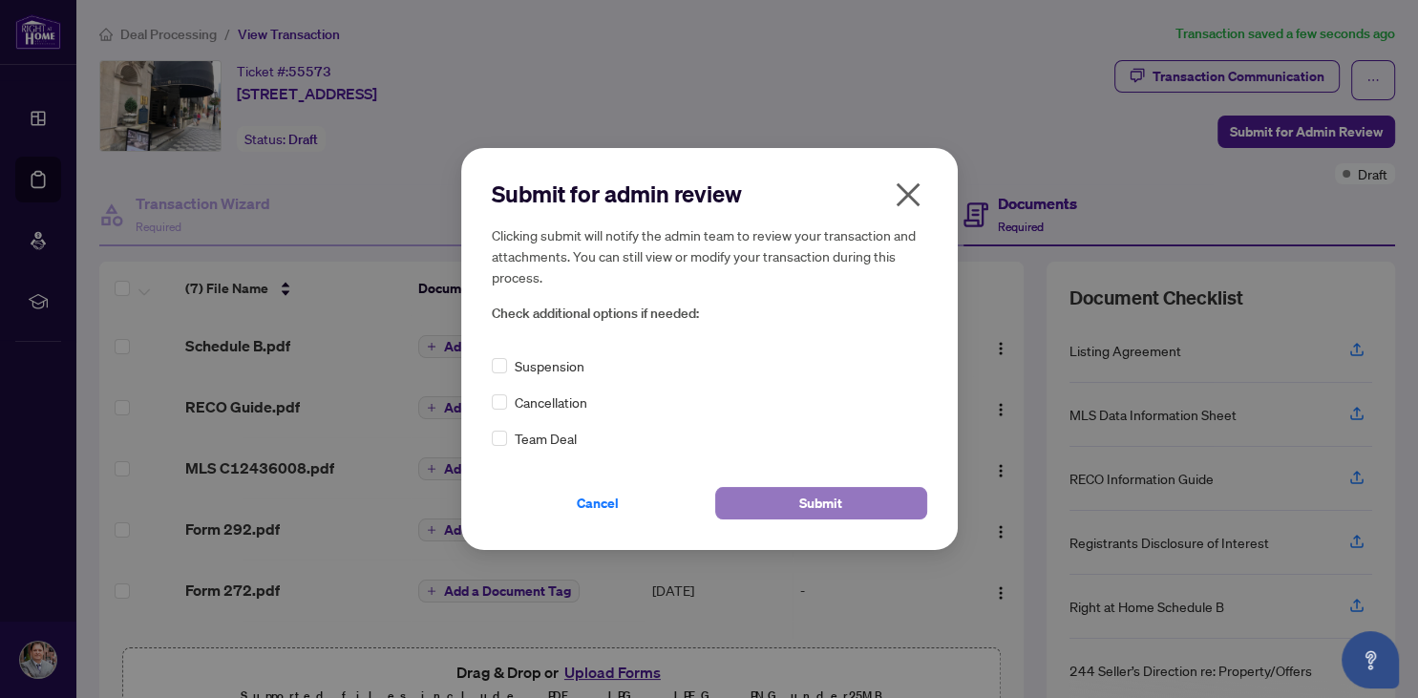
click at [798, 502] on button "Submit" at bounding box center [821, 503] width 212 height 32
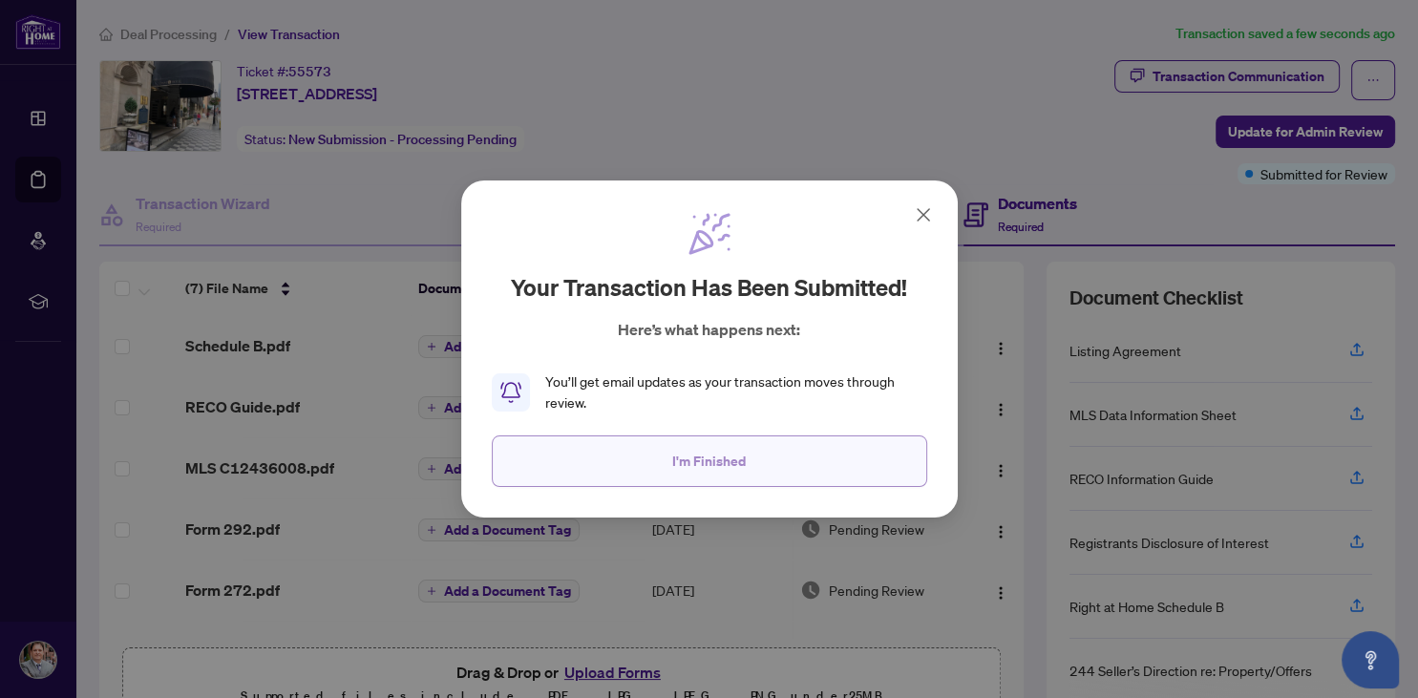
click at [698, 465] on span "I'm Finished" at bounding box center [709, 461] width 74 height 31
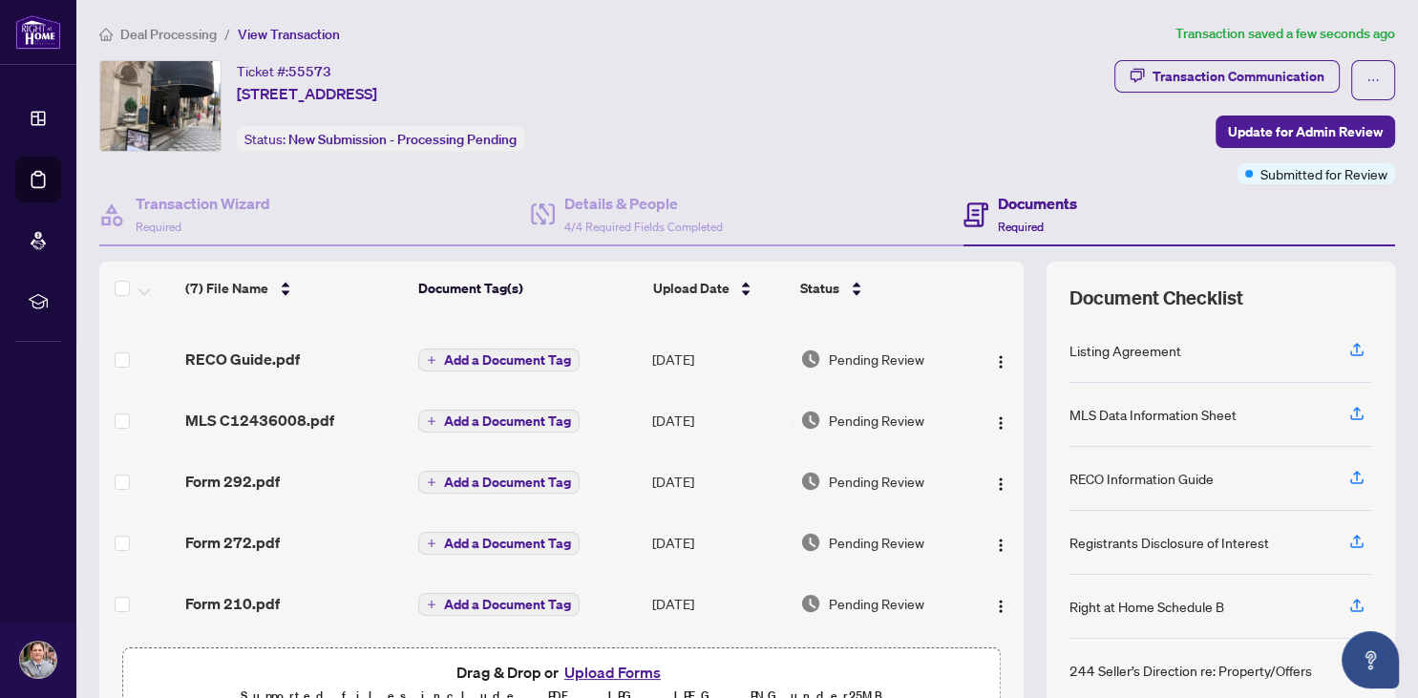
scroll to position [70, 0]
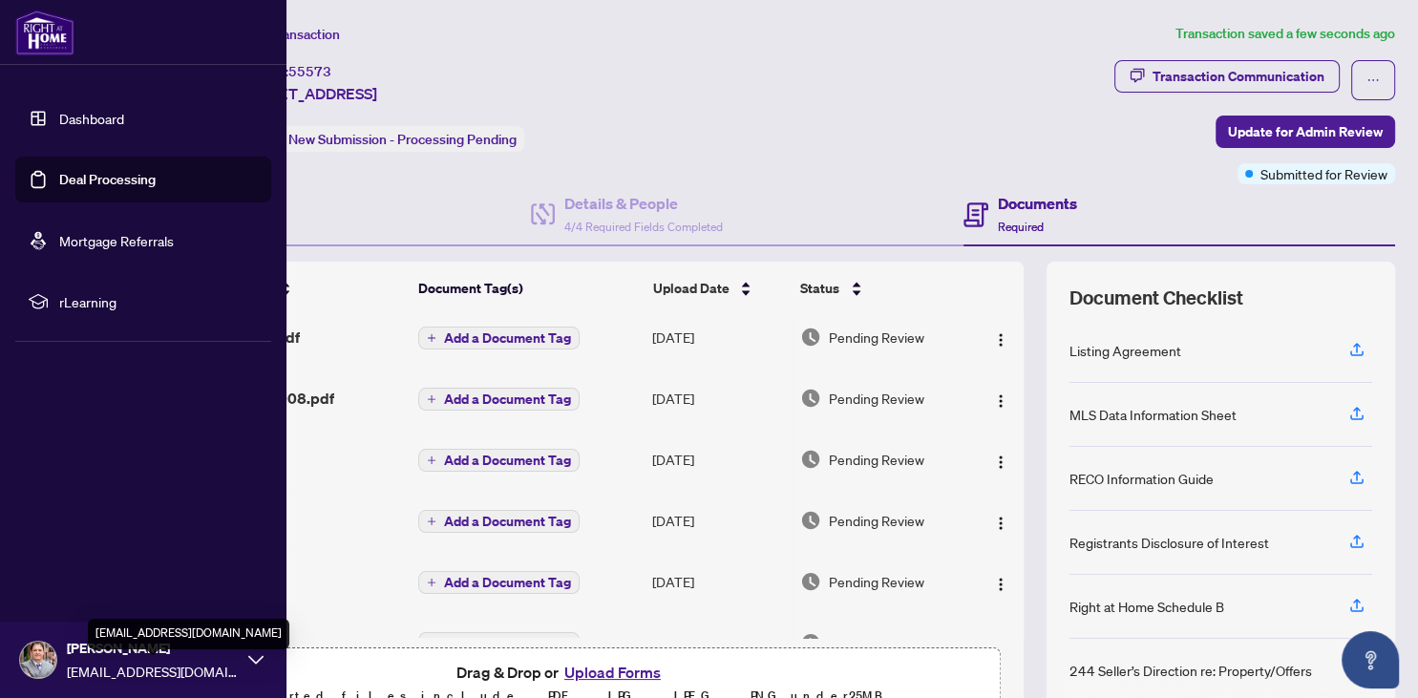
click at [189, 677] on span "[EMAIL_ADDRESS][DOMAIN_NAME]" at bounding box center [153, 671] width 172 height 21
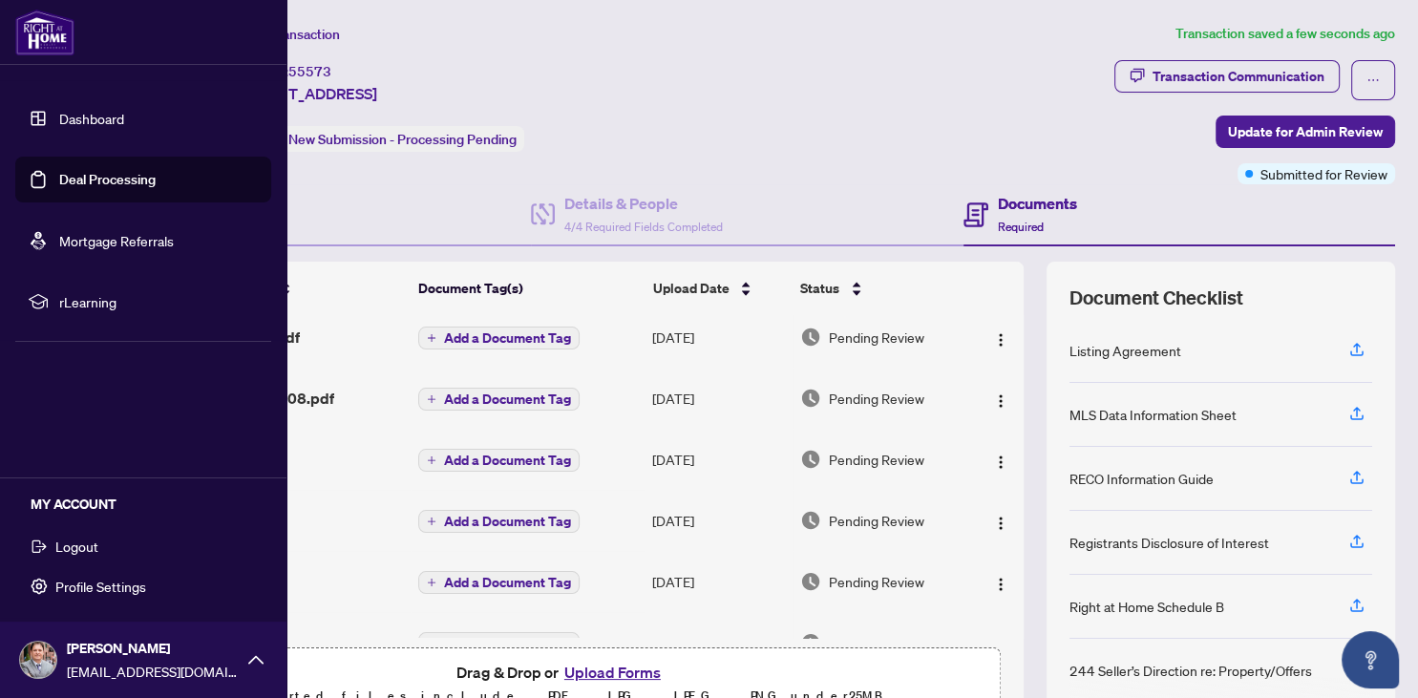
click at [97, 544] on button "Logout" at bounding box center [143, 546] width 256 height 32
